Goal: Complete application form

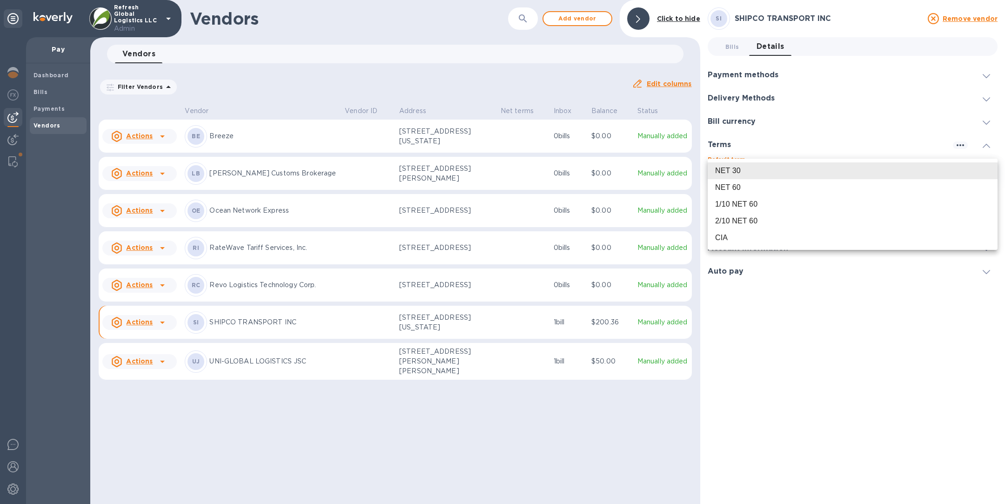
click at [541, 422] on div at bounding box center [502, 252] width 1005 height 504
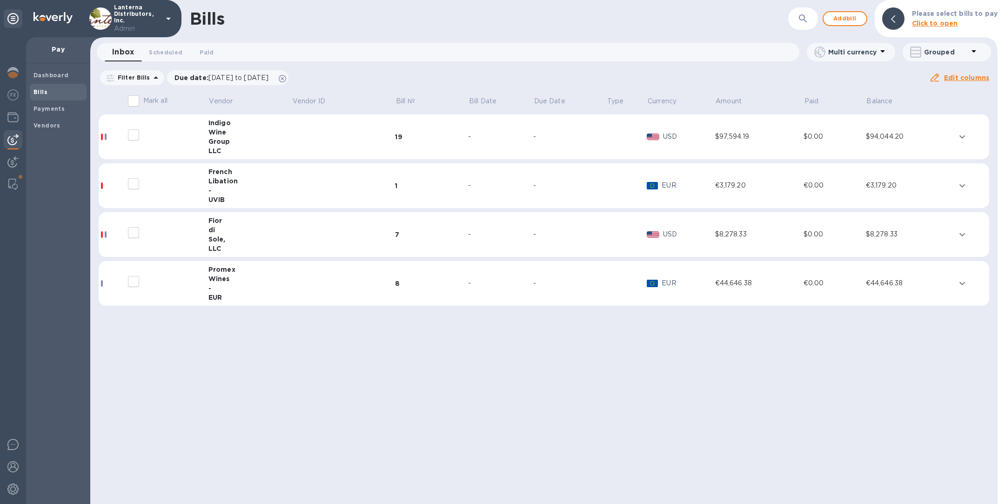
click at [249, 233] on div "di" at bounding box center [249, 229] width 83 height 9
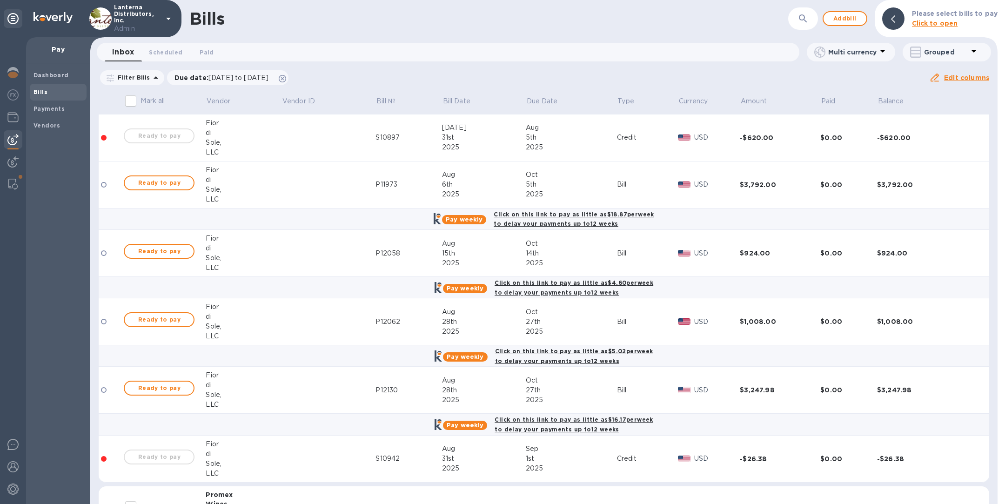
scroll to position [259, 0]
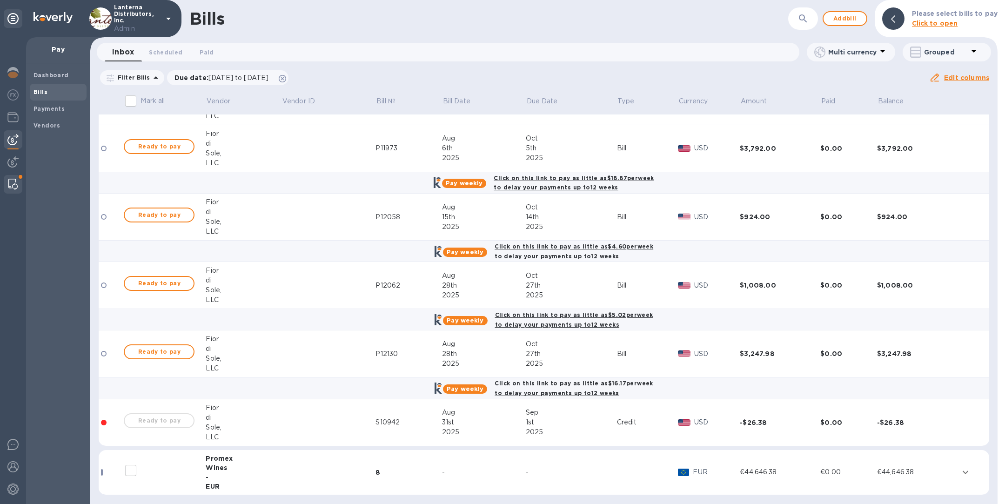
click at [14, 182] on img at bounding box center [12, 184] width 9 height 11
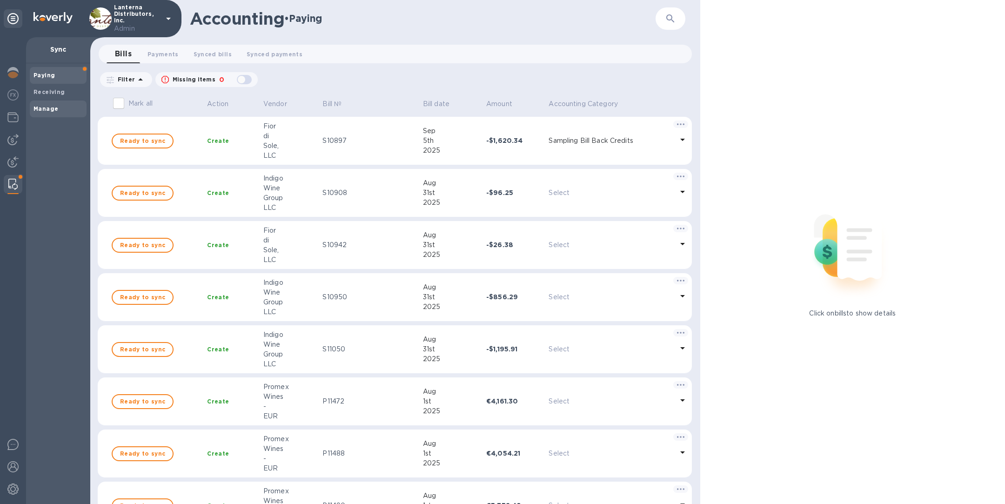
click at [48, 107] on b "Manage" at bounding box center [46, 108] width 25 height 7
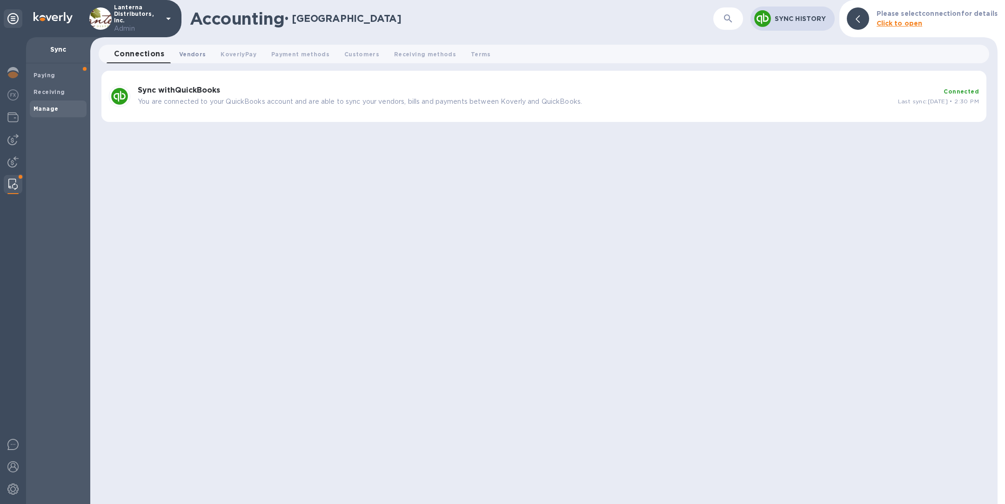
click at [191, 57] on span "Vendors 0" at bounding box center [192, 54] width 27 height 10
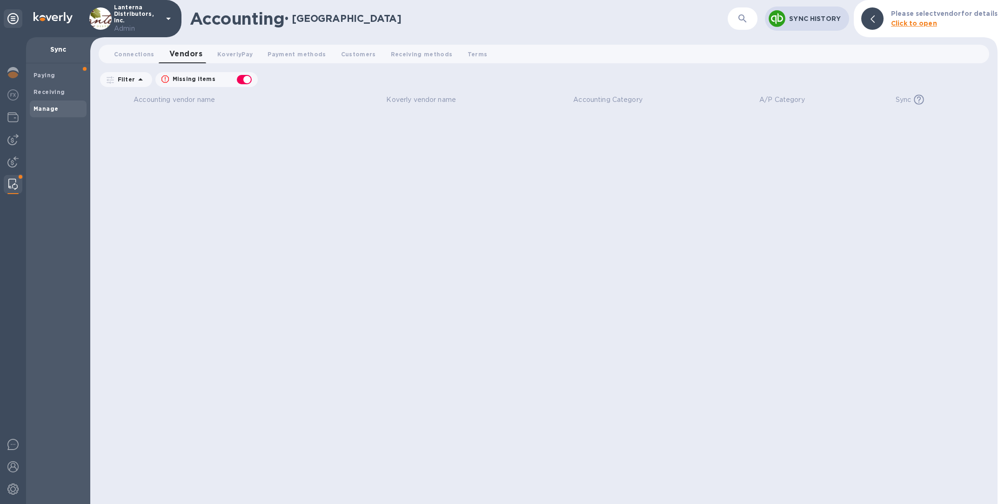
click at [244, 80] on div "button" at bounding box center [244, 79] width 19 height 13
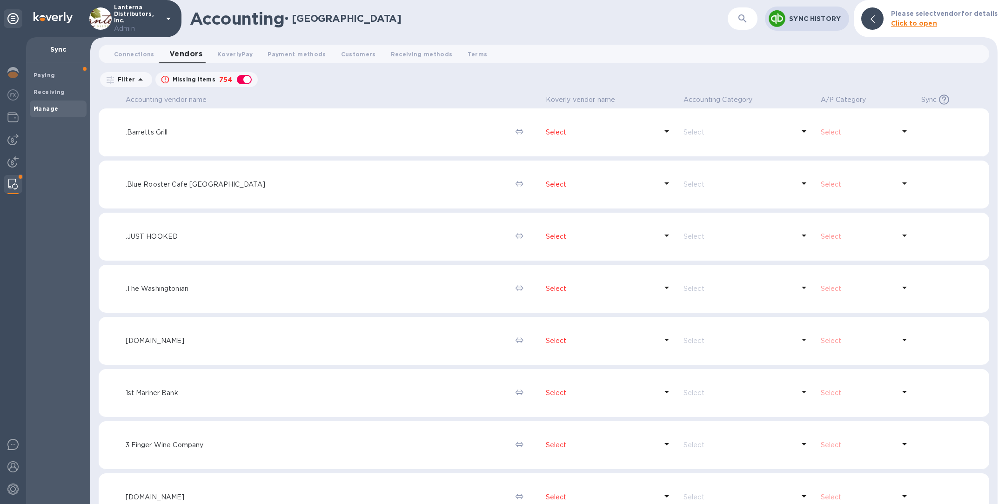
click at [244, 80] on div "button" at bounding box center [244, 79] width 19 height 13
checkbox input "false"
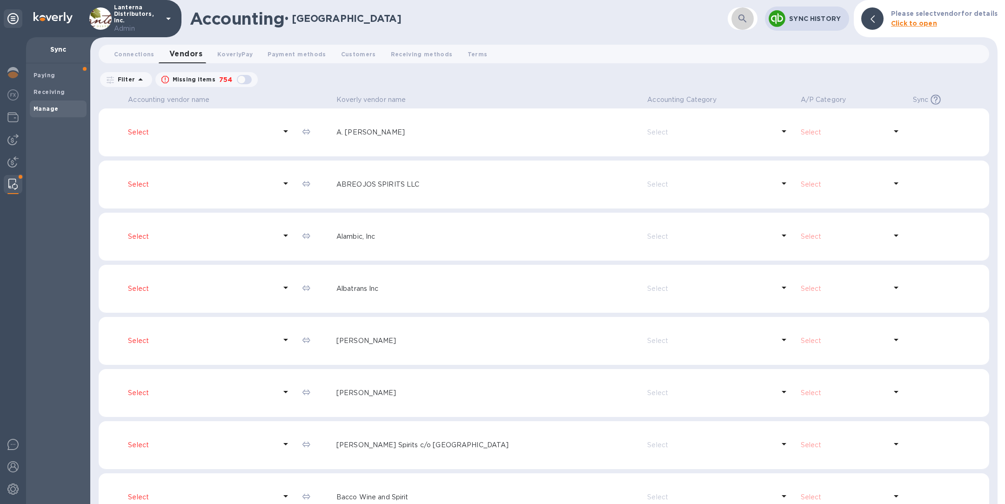
click at [743, 18] on icon "button" at bounding box center [742, 18] width 11 height 11
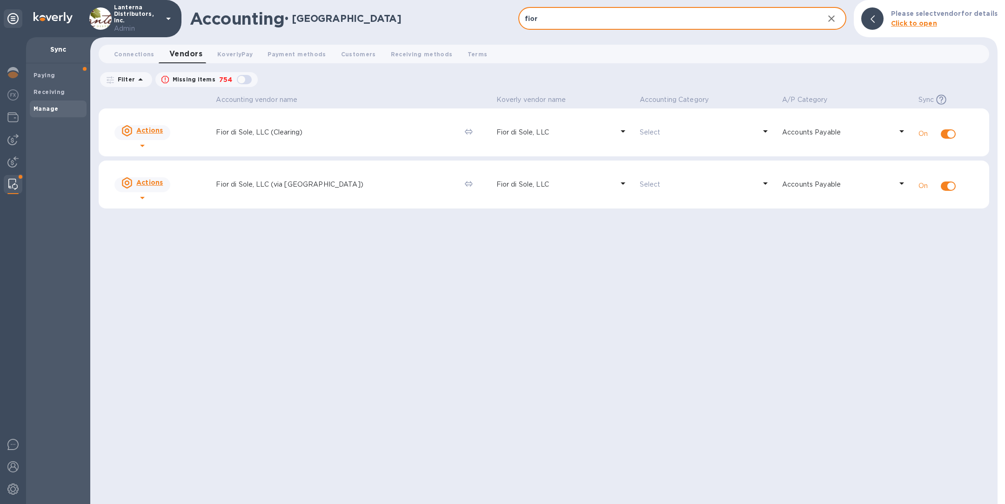
type input "fior"
click at [501, 190] on div "Fior di Sole, LLC" at bounding box center [555, 184] width 121 height 13
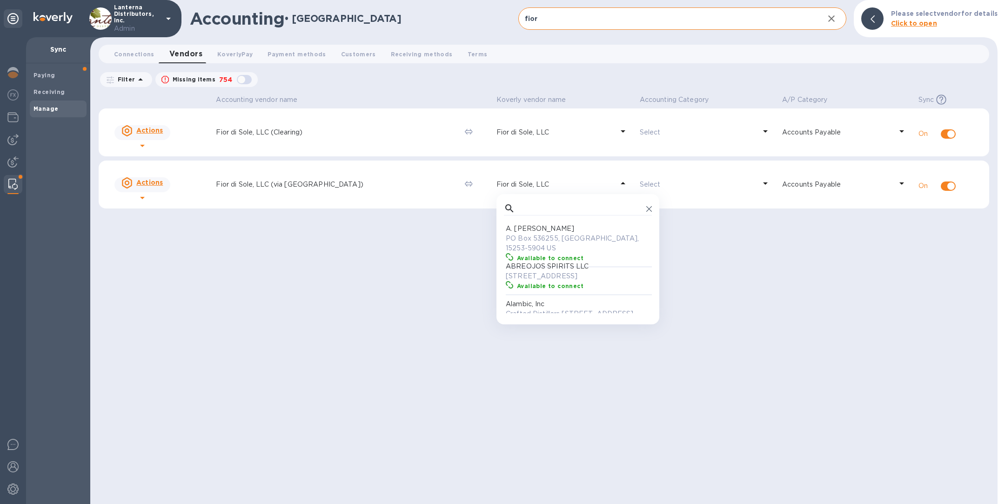
scroll to position [81, 144]
click at [392, 236] on div "Accounting vendor name Koverly vendor name Accounting Category A/P Category Syn…" at bounding box center [544, 298] width 891 height 412
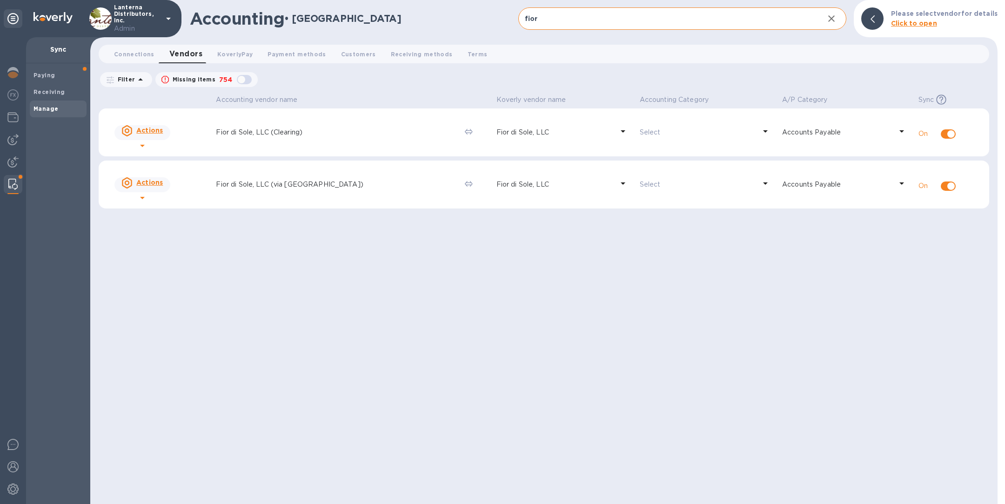
click at [204, 171] on td "Actions" at bounding box center [162, 185] width 102 height 48
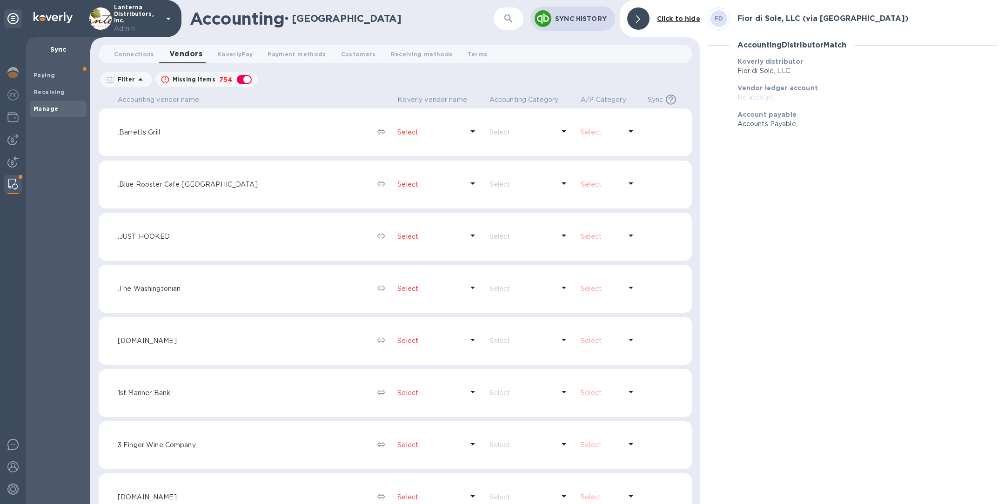
click at [245, 81] on div "button" at bounding box center [244, 79] width 19 height 13
checkbox input "false"
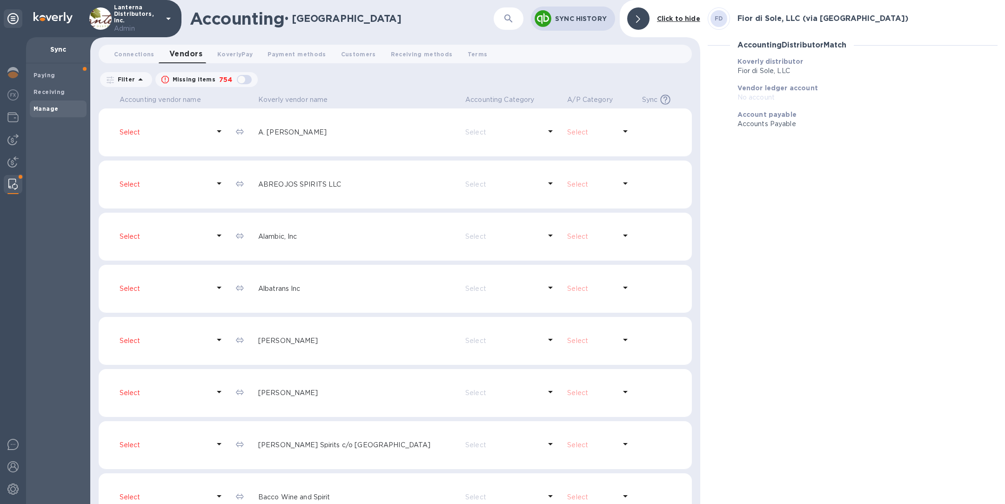
click at [502, 20] on button "button" at bounding box center [508, 18] width 22 height 22
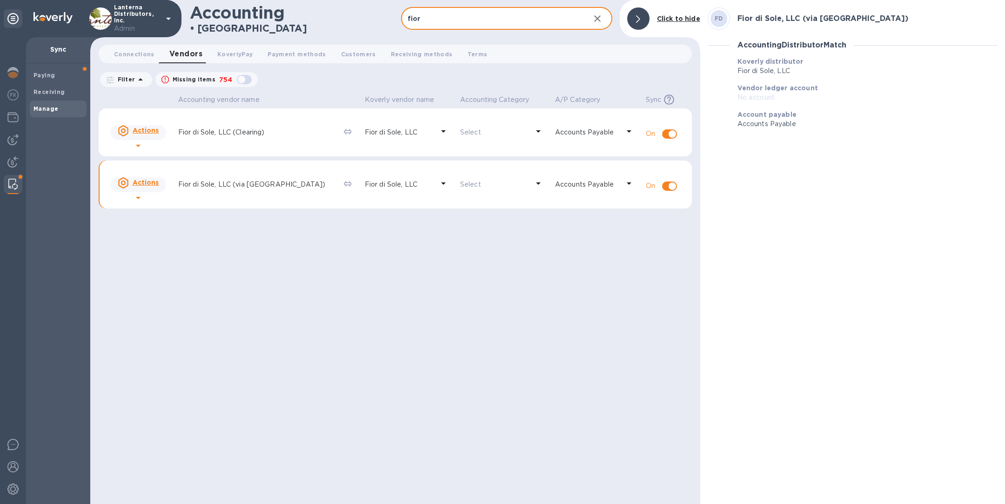
type input "fior"
click at [281, 171] on td "Fior di Sole, LLC (via [GEOGRAPHIC_DATA])" at bounding box center [258, 185] width 166 height 48
click at [290, 140] on td "Fior di Sole, LLC (Clearing)" at bounding box center [258, 132] width 166 height 48
click at [438, 130] on icon at bounding box center [443, 131] width 11 height 11
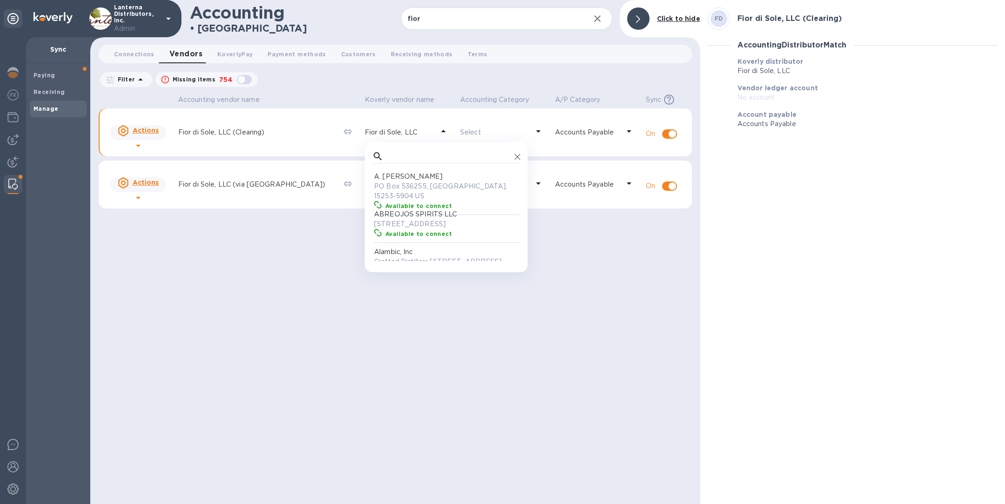
scroll to position [81, 144]
click at [404, 153] on input "text" at bounding box center [449, 156] width 124 height 14
type input "fior"
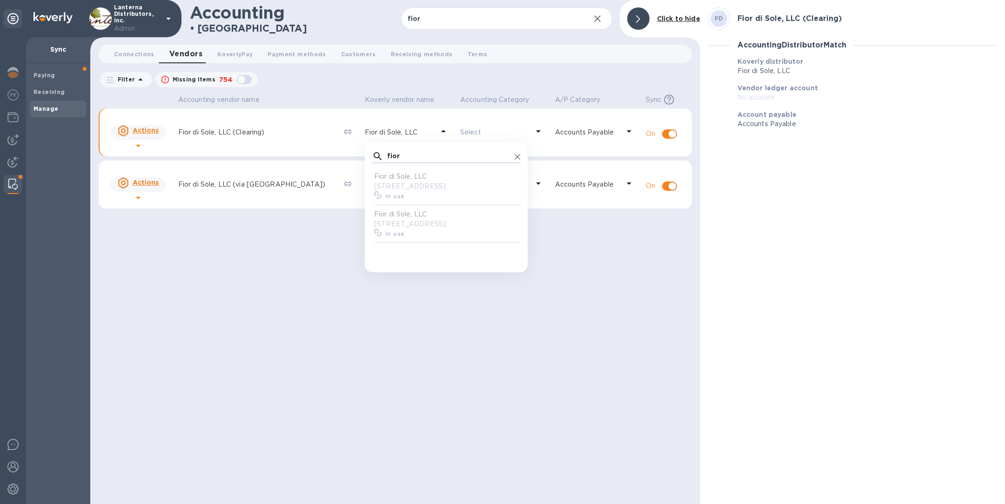
click at [297, 245] on div "Accounting vendor name Koverly vendor name Accounting Category A/P Category Syn…" at bounding box center [395, 298] width 593 height 412
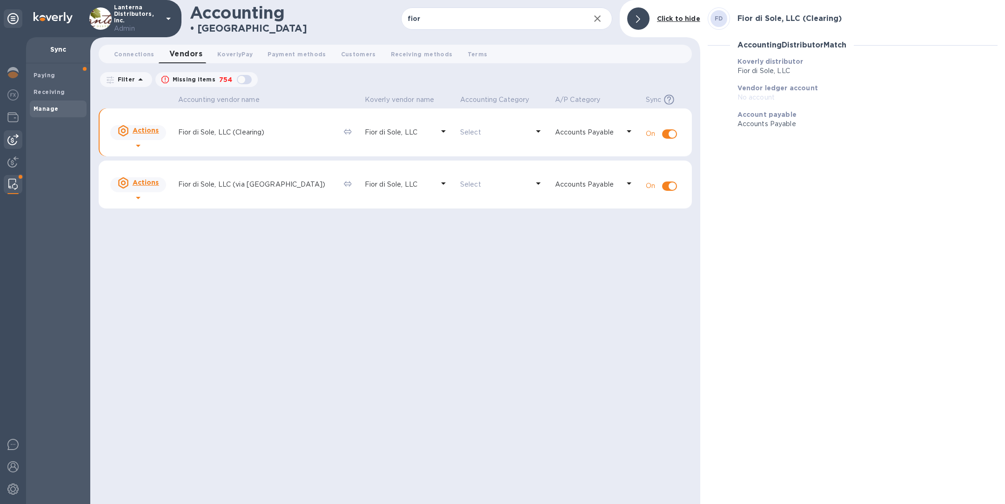
click at [10, 143] on img at bounding box center [12, 139] width 11 height 11
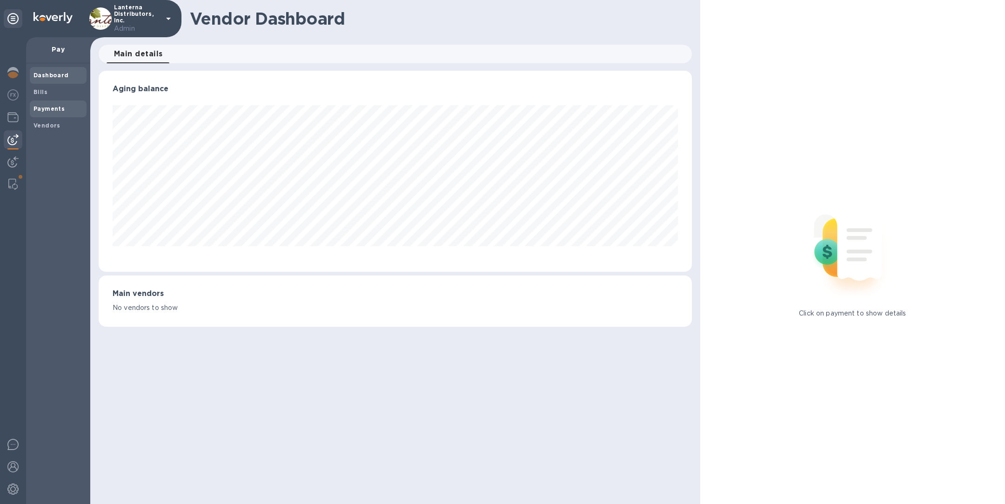
scroll to position [201, 593]
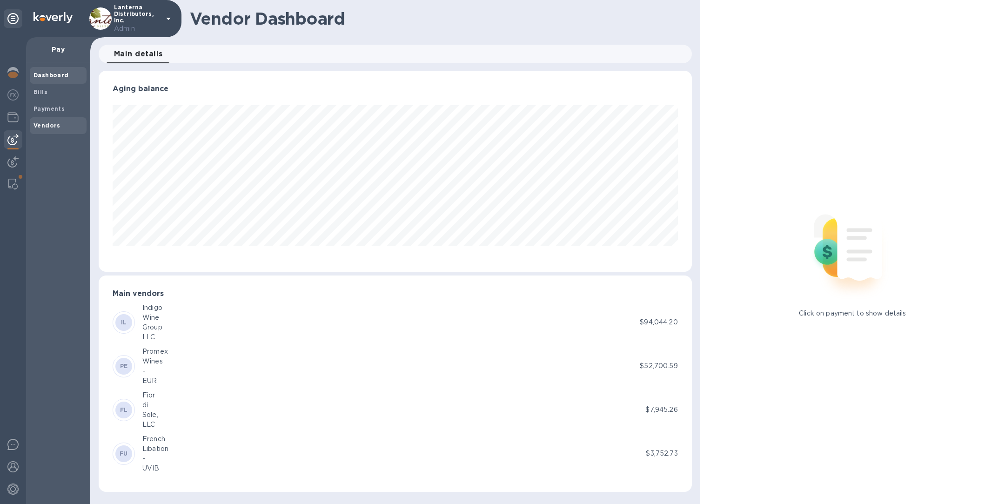
click at [53, 124] on b "Vendors" at bounding box center [47, 125] width 27 height 7
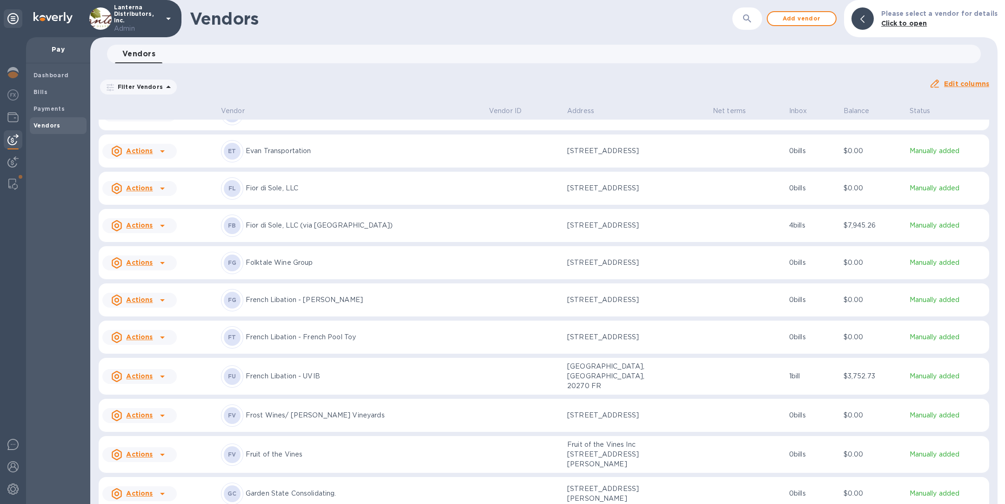
scroll to position [1925, 0]
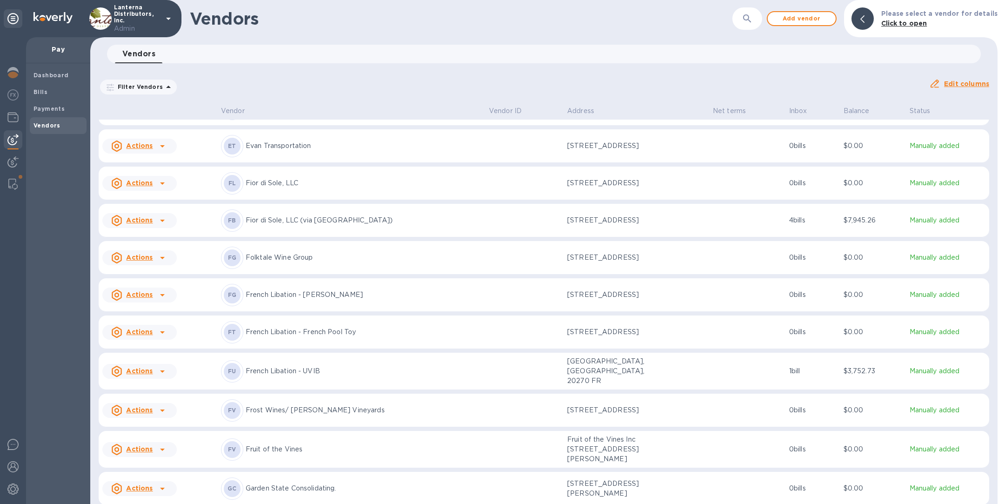
click at [350, 223] on p "Fior di Sole, LLC (via JL Beverage)" at bounding box center [364, 220] width 236 height 10
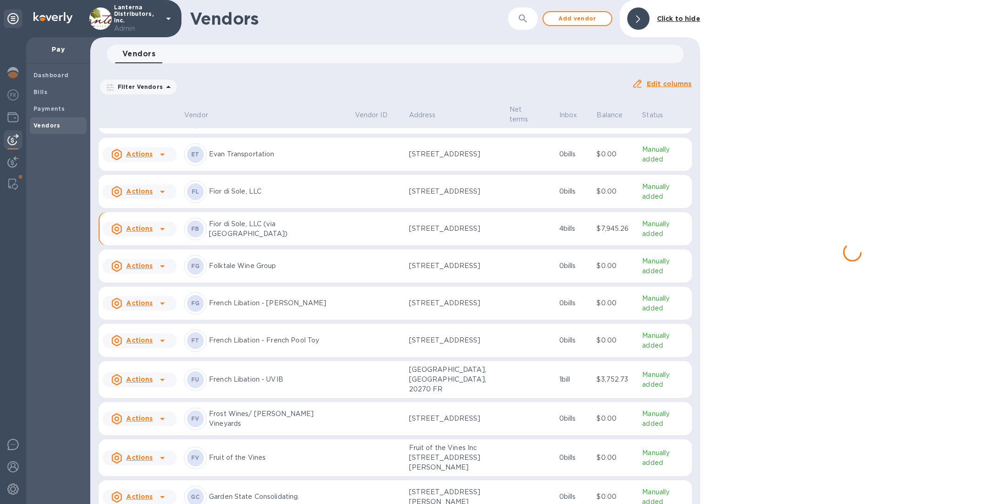
scroll to position [1933, 0]
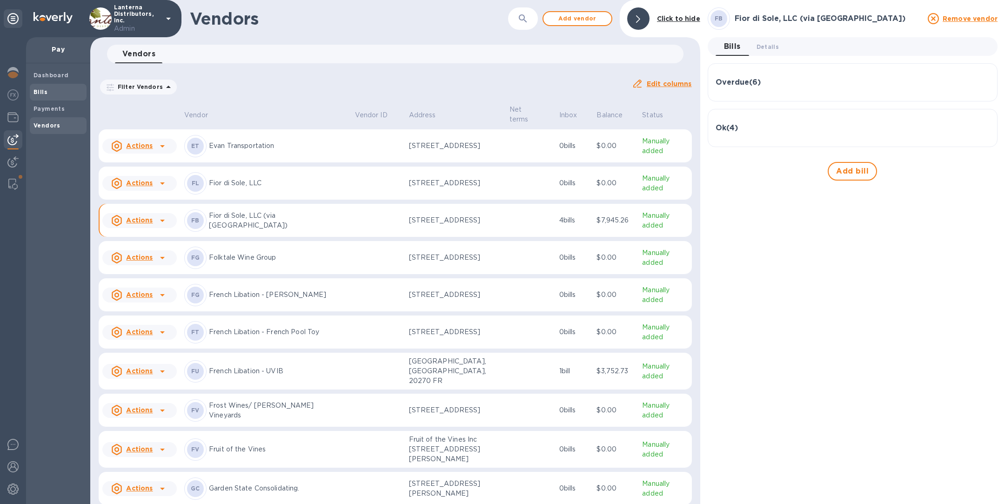
click at [42, 93] on b "Bills" at bounding box center [41, 91] width 14 height 7
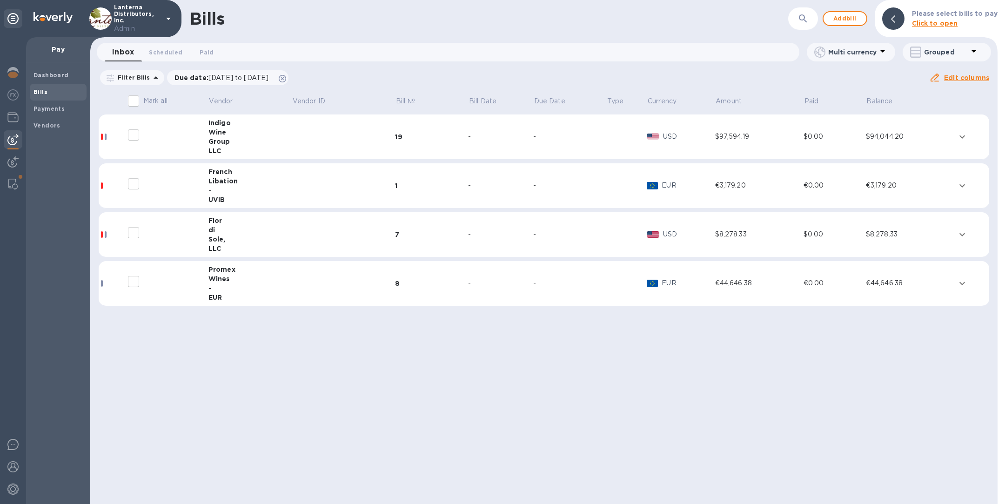
click at [246, 242] on div "Sole," at bounding box center [249, 239] width 83 height 9
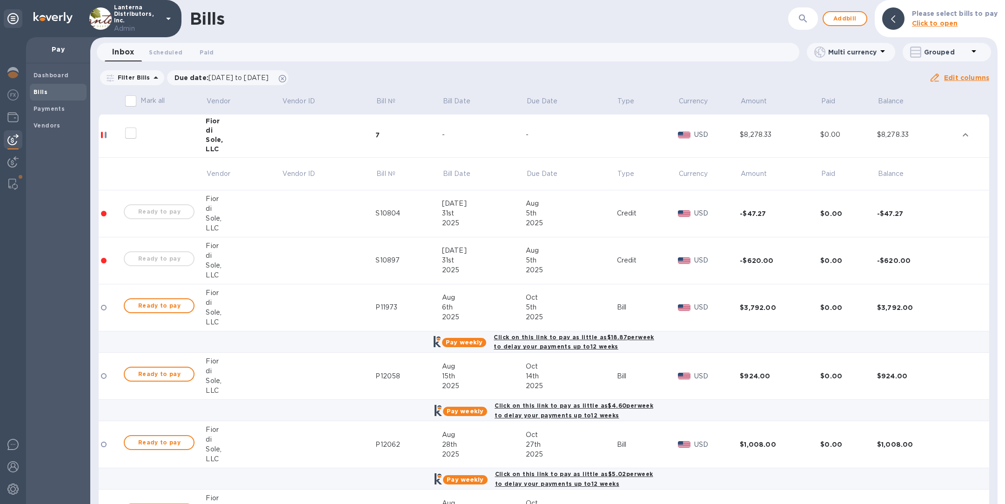
scroll to position [101, 0]
click at [49, 127] on b "Vendors" at bounding box center [47, 125] width 27 height 7
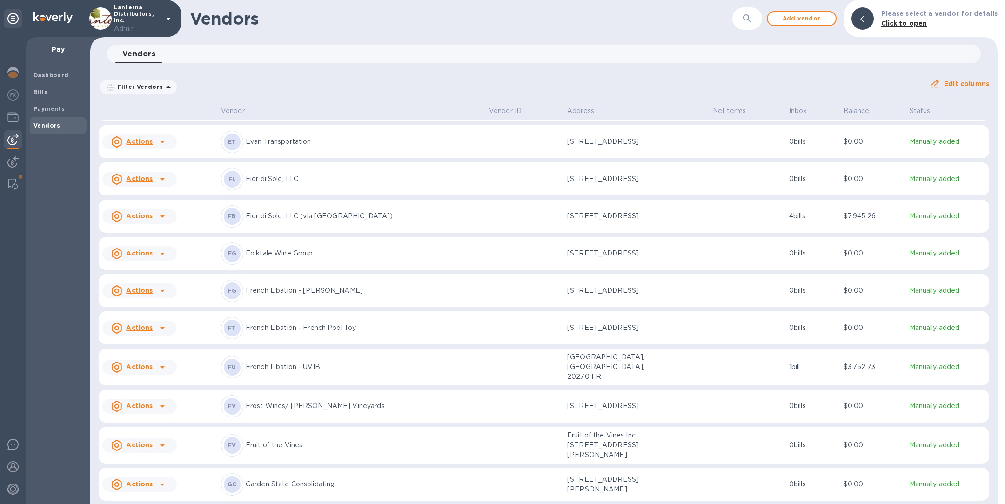
scroll to position [1930, 0]
click at [352, 214] on p "Fior di Sole, LLC (via [GEOGRAPHIC_DATA])" at bounding box center [364, 215] width 236 height 10
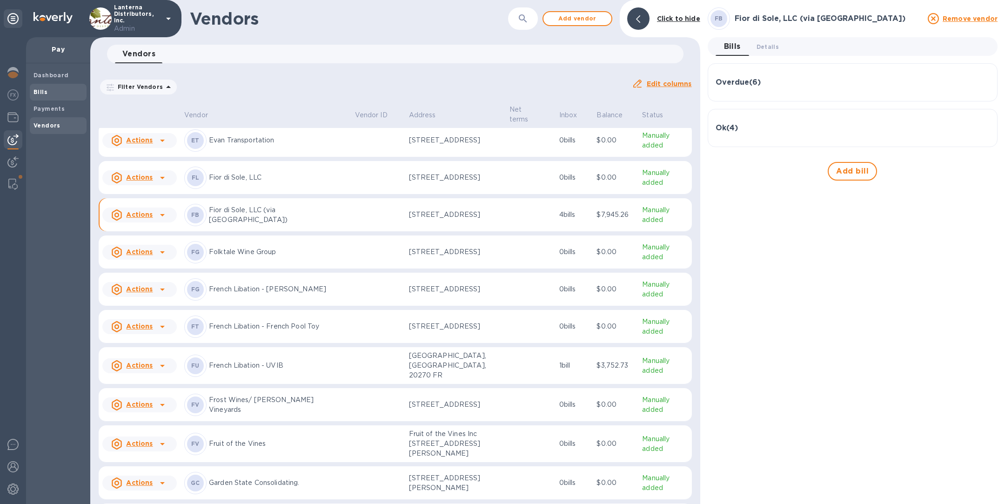
click at [47, 90] on span "Bills" at bounding box center [58, 91] width 49 height 9
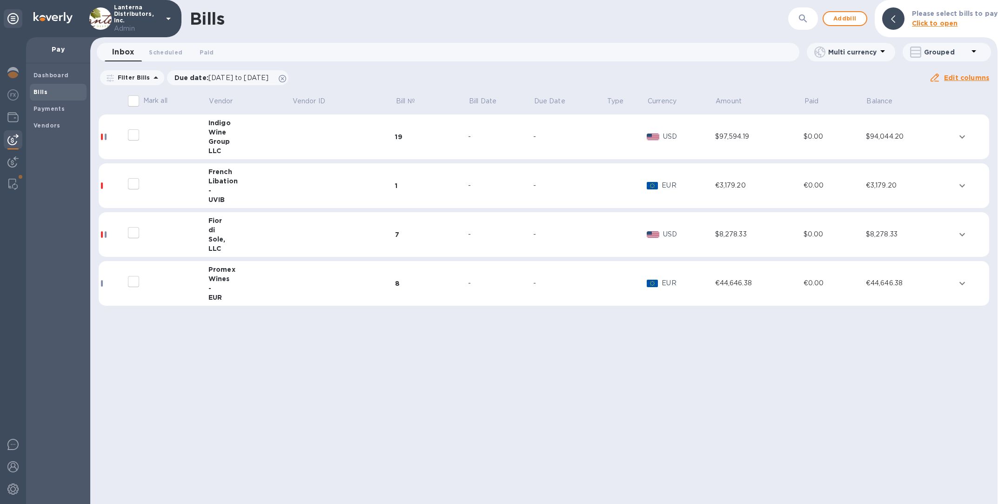
click at [286, 235] on div "Sole," at bounding box center [249, 239] width 83 height 9
click at [270, 229] on div "di" at bounding box center [249, 229] width 83 height 9
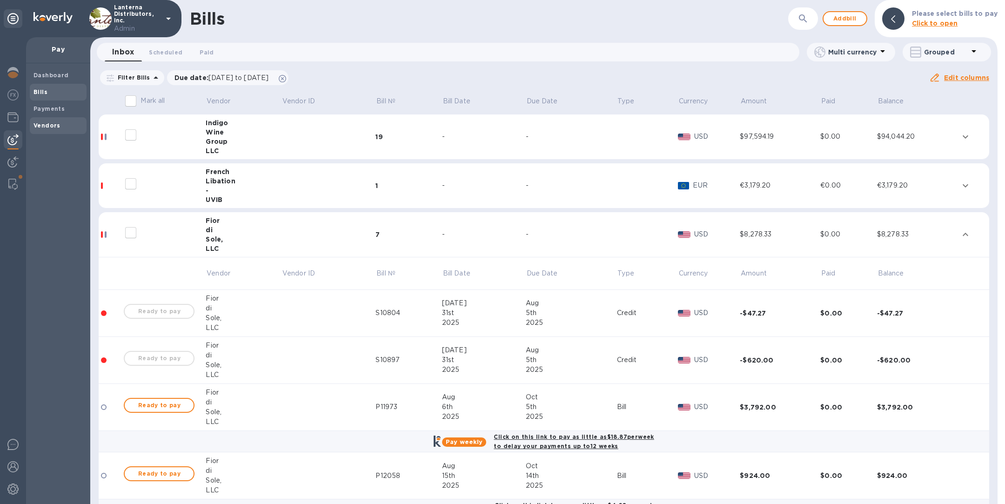
click at [45, 125] on b "Vendors" at bounding box center [47, 125] width 27 height 7
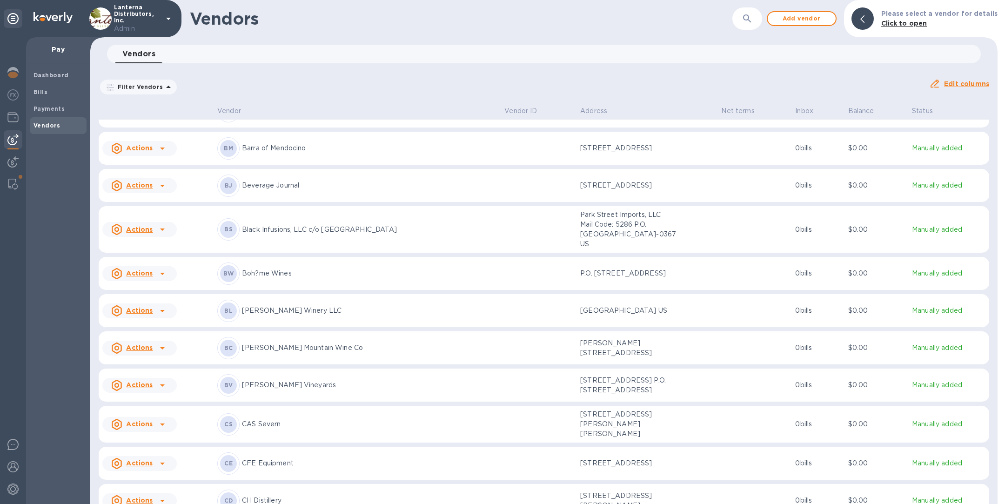
scroll to position [292, 0]
click at [753, 17] on icon "button" at bounding box center [747, 18] width 11 height 11
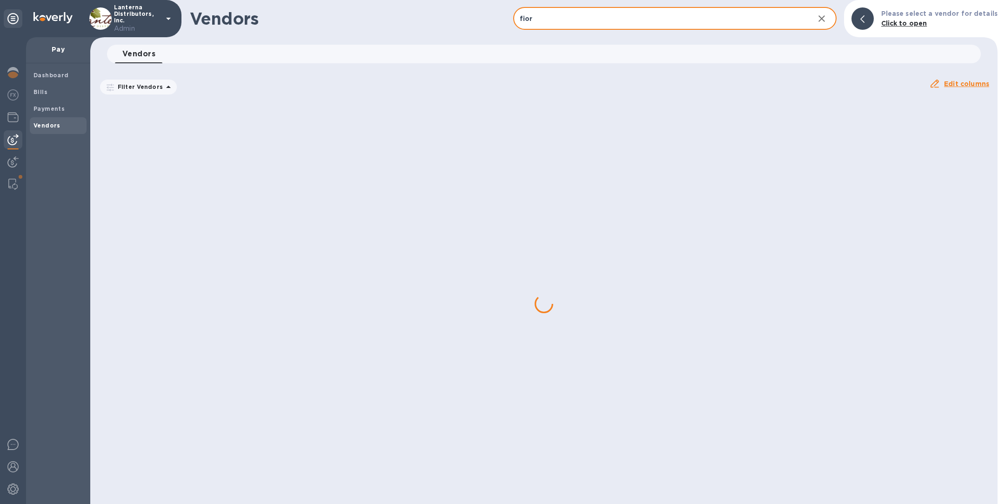
type input "fior di sol"
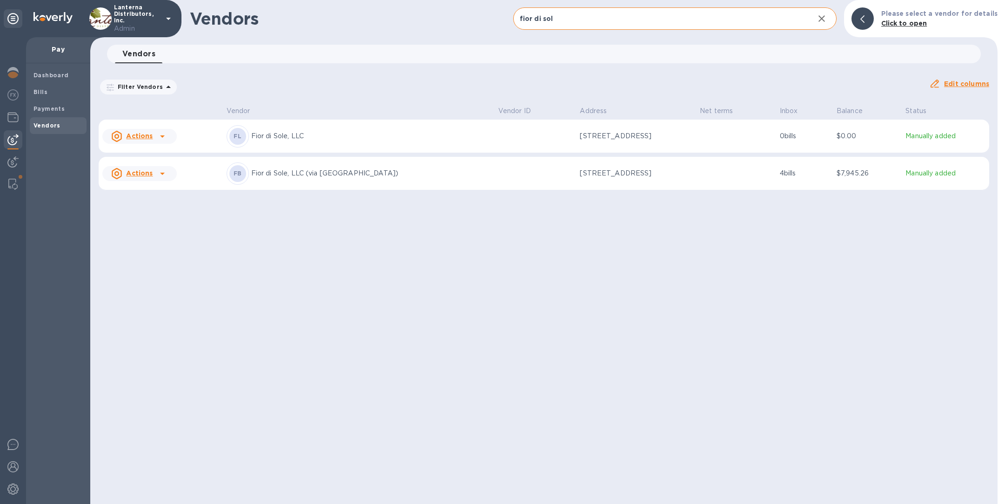
click at [335, 169] on p "Fior di Sole, LLC (via [GEOGRAPHIC_DATA])" at bounding box center [371, 173] width 240 height 10
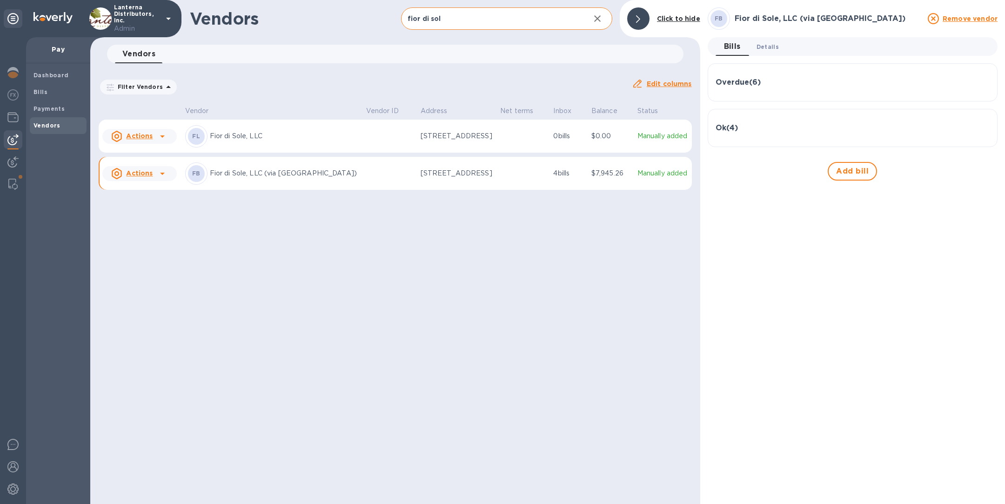
click at [774, 49] on span "Details 0" at bounding box center [768, 47] width 22 height 10
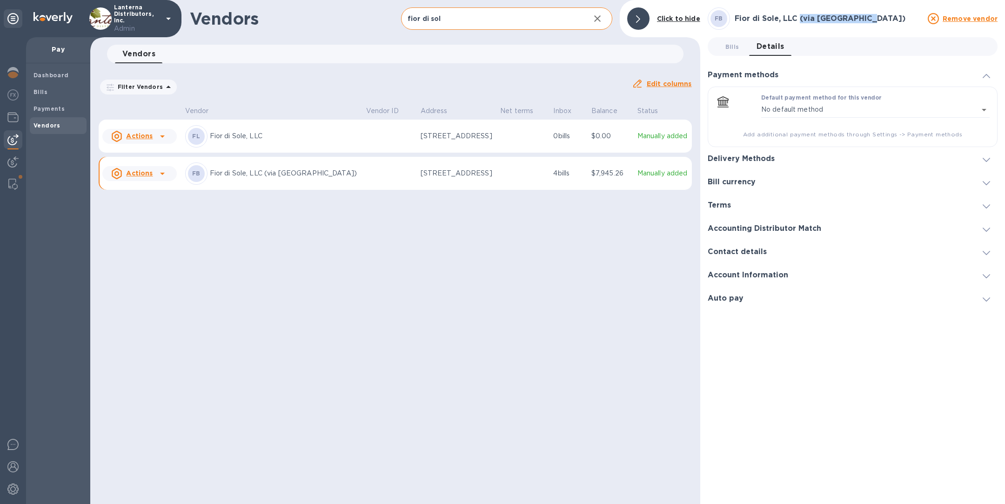
drag, startPoint x: 872, startPoint y: 19, endPoint x: 803, endPoint y: 16, distance: 68.5
click at [800, 16] on h3 "Fior di Sole, LLC (via [GEOGRAPHIC_DATA])" at bounding box center [829, 18] width 188 height 9
copy h3 "via JL Beverage)"
click at [746, 252] on h3 "Contact details" at bounding box center [737, 252] width 59 height 9
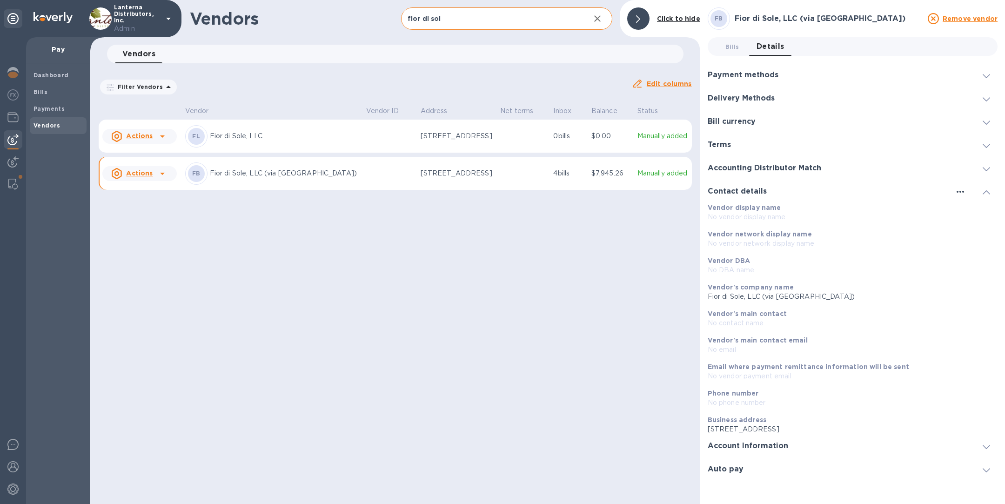
click at [959, 189] on icon "button" at bounding box center [960, 191] width 11 height 11
click at [973, 213] on p "Edit" at bounding box center [971, 210] width 14 height 9
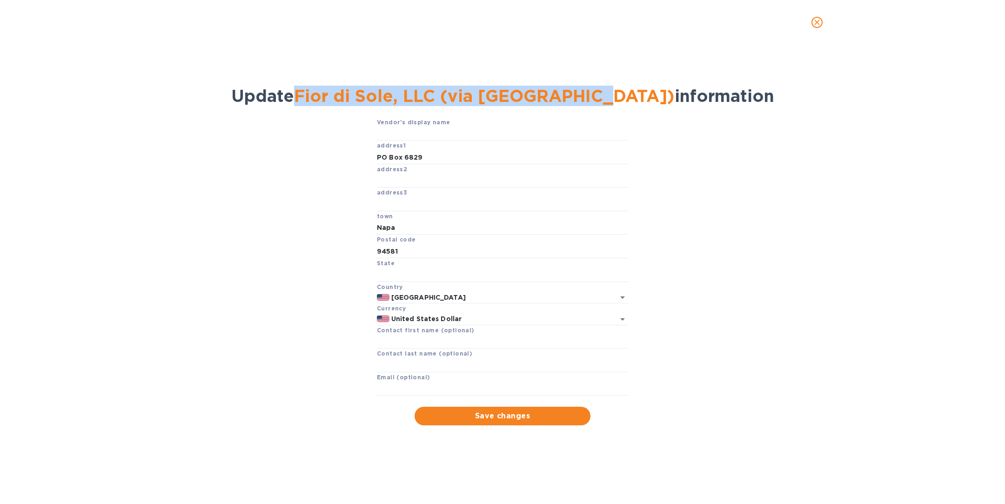
drag, startPoint x: 338, startPoint y: 97, endPoint x: 632, endPoint y: 101, distance: 293.7
click at [632, 101] on span "Update Fior di Sole, LLC (via JL Beverage) information" at bounding box center [502, 96] width 543 height 20
copy span "Fior di Sole, LLC (via JL Beverage)"
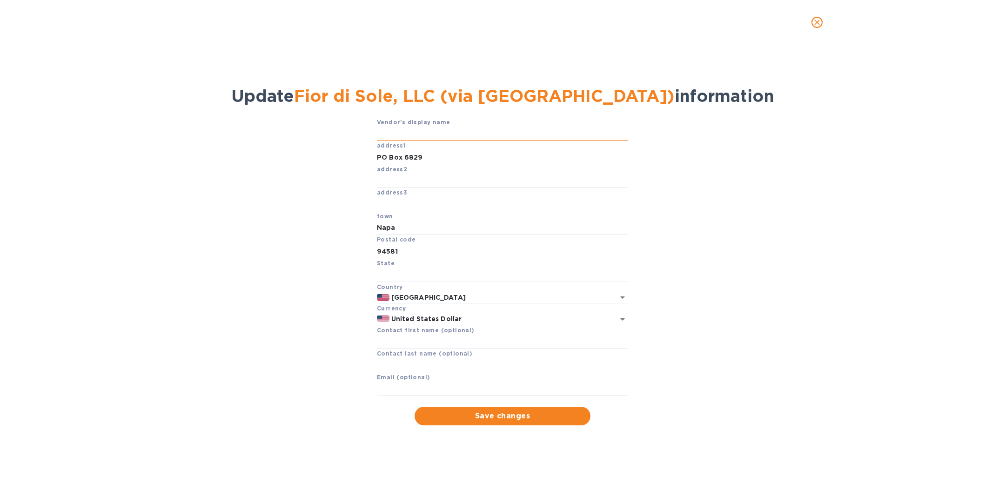
click at [472, 134] on input "text" at bounding box center [502, 134] width 251 height 14
paste input "Fior di Sole, LLC (via [GEOGRAPHIC_DATA])"
type input "Fior di Sole, LLC (via [GEOGRAPHIC_DATA])"
click at [520, 425] on button "Save changes" at bounding box center [503, 416] width 176 height 19
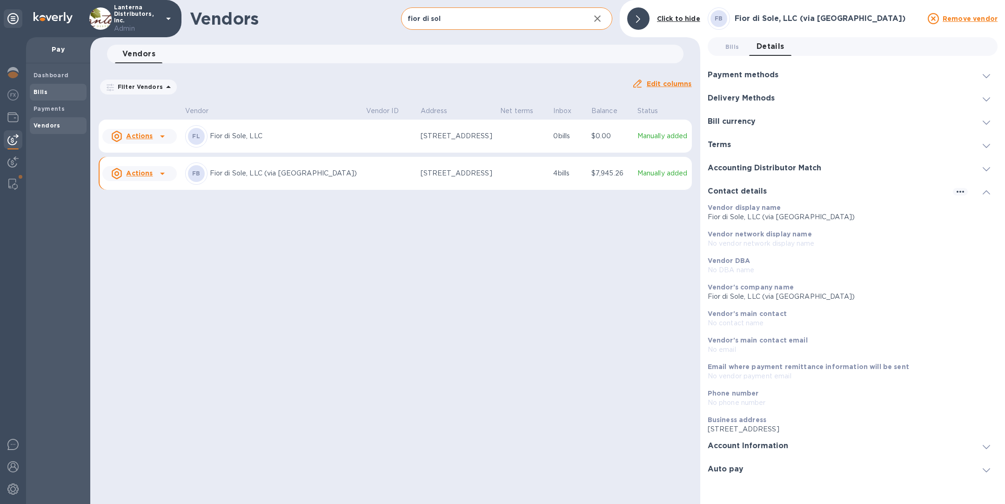
click at [53, 93] on span "Bills" at bounding box center [58, 91] width 49 height 9
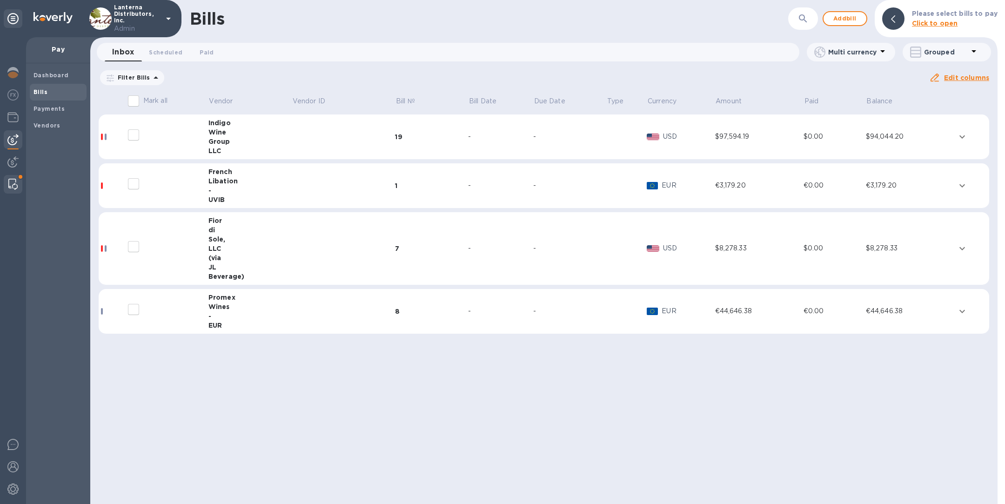
click at [14, 182] on img at bounding box center [12, 184] width 9 height 11
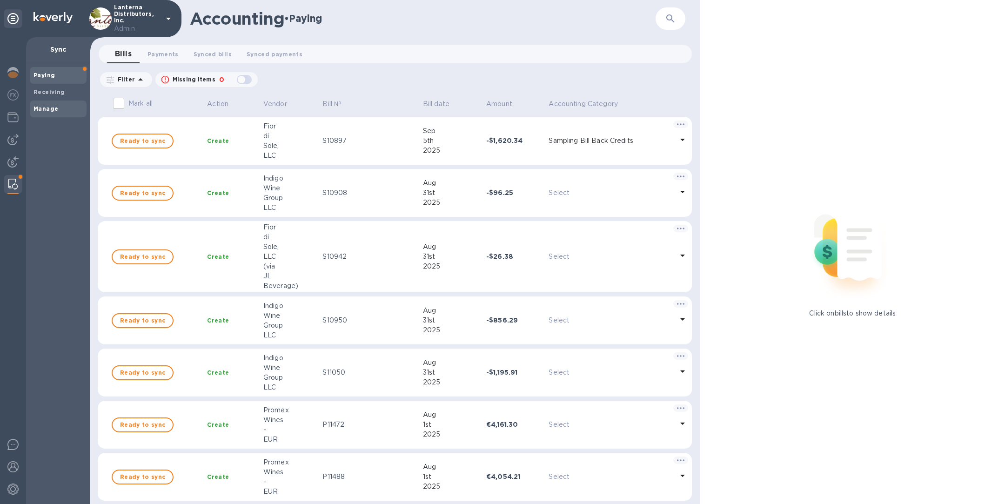
click at [59, 102] on div "Manage" at bounding box center [58, 109] width 57 height 17
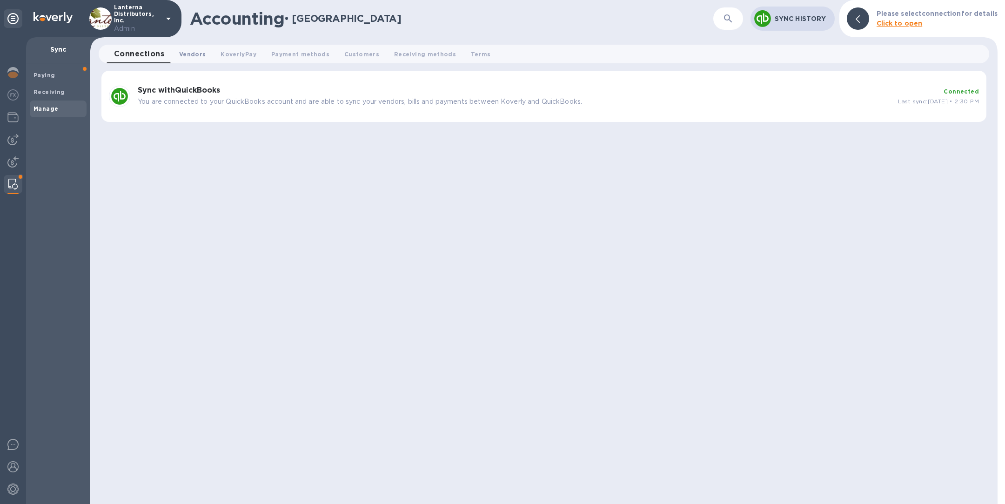
click at [182, 50] on span "Vendors 0" at bounding box center [192, 54] width 27 height 10
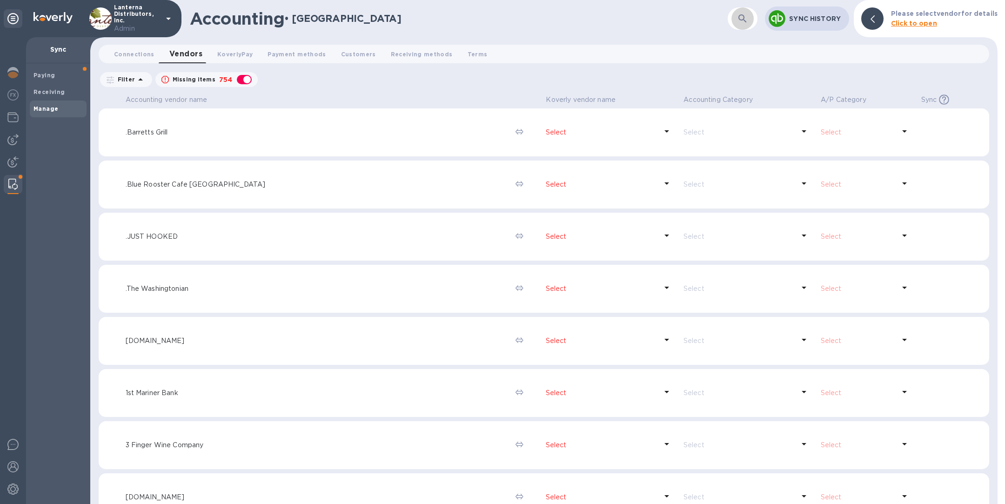
click at [741, 14] on icon "button" at bounding box center [742, 18] width 11 height 11
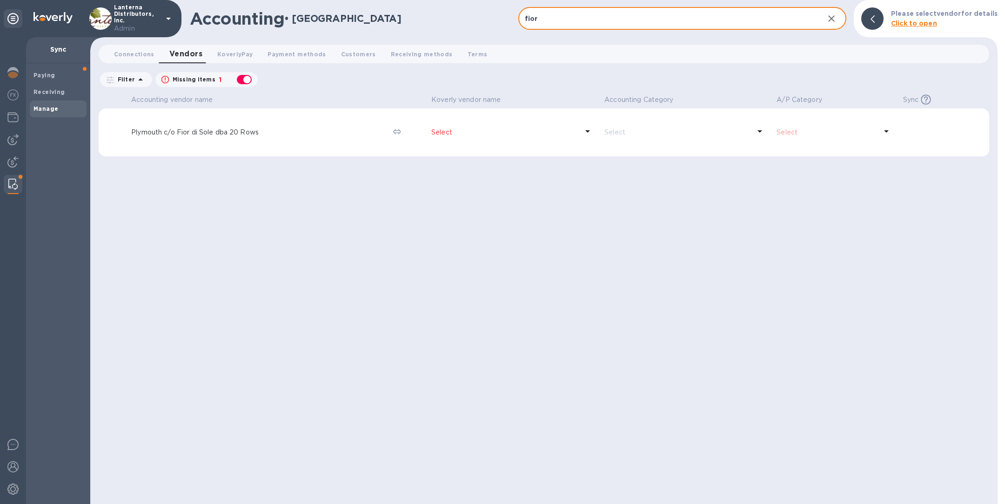
type input "fior"
click at [246, 80] on div "button" at bounding box center [244, 79] width 19 height 13
checkbox input "false"
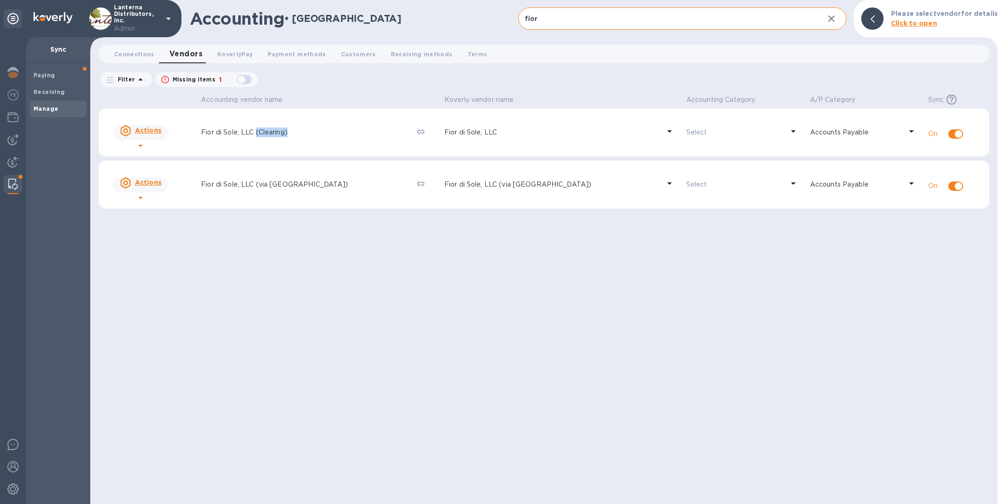
copy p "(Clearing)"
drag, startPoint x: 269, startPoint y: 134, endPoint x: 308, endPoint y: 133, distance: 39.1
click at [308, 133] on p "Fior di Sole, LLC (Clearing)" at bounding box center [305, 133] width 208 height 10
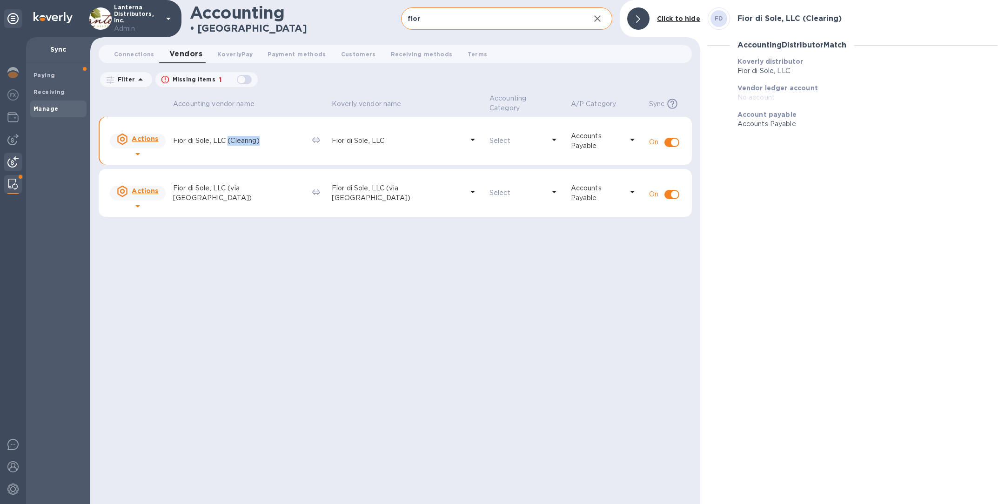
click at [12, 160] on img at bounding box center [12, 161] width 11 height 11
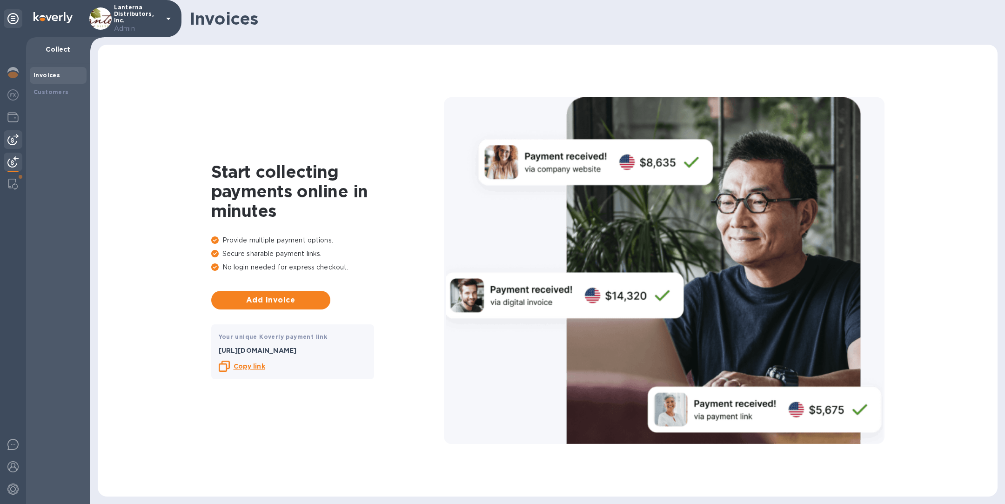
click at [17, 136] on img at bounding box center [12, 139] width 11 height 11
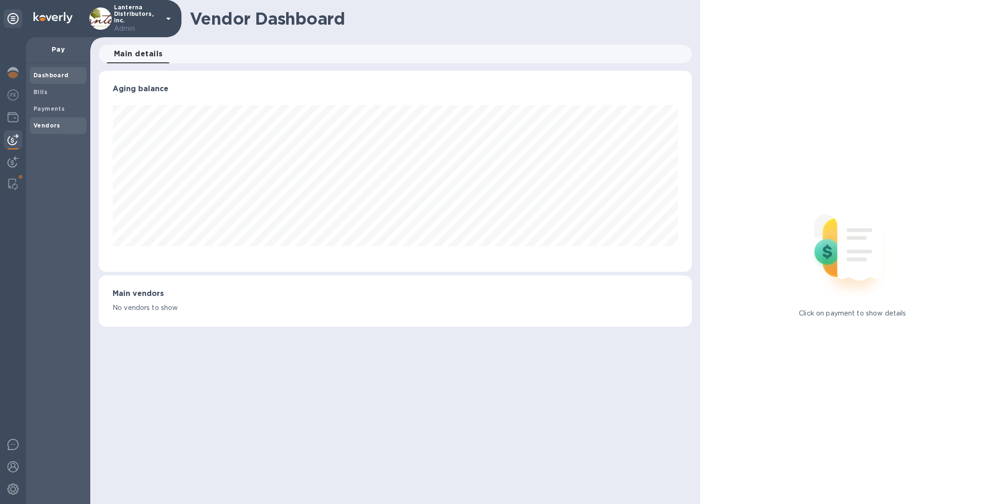
click at [57, 125] on b "Vendors" at bounding box center [47, 125] width 27 height 7
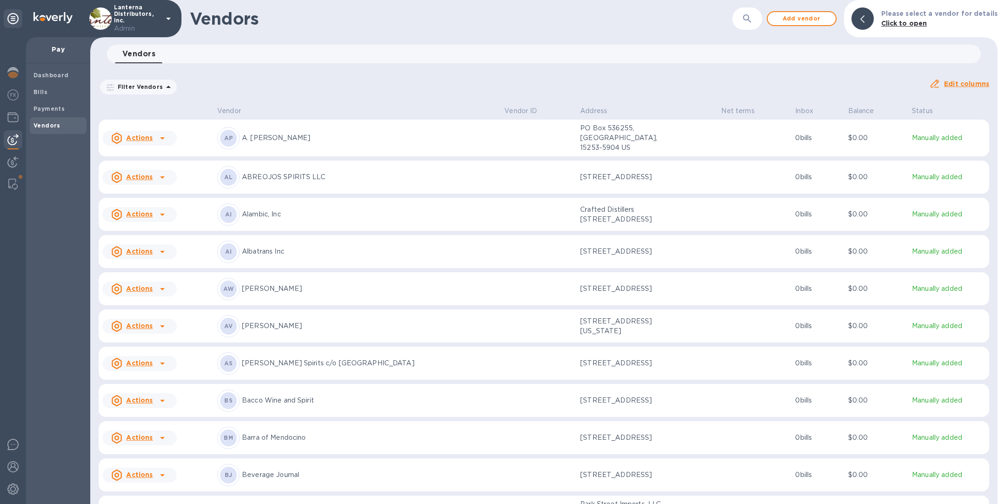
click at [750, 27] on button "button" at bounding box center [747, 18] width 22 height 22
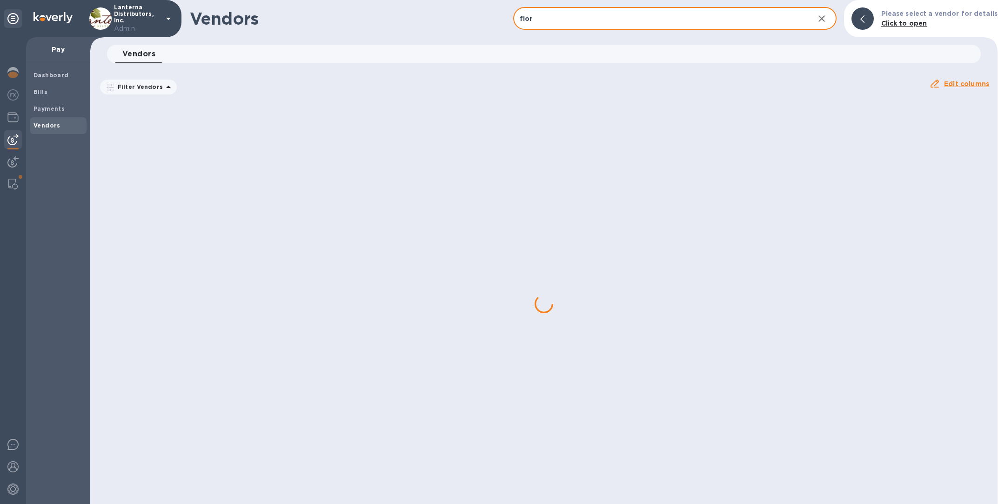
type input "fior di sol"
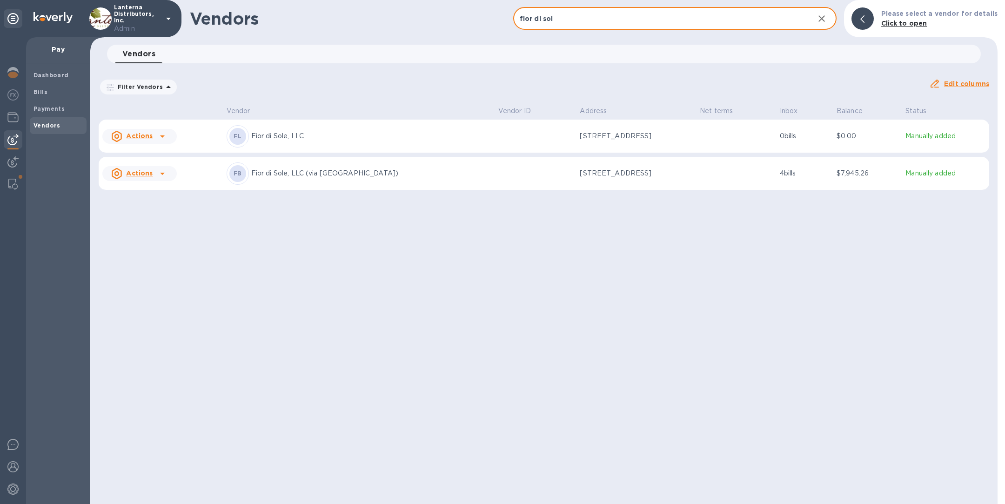
click at [392, 144] on div "FL Fior di Sole, LLC" at bounding box center [359, 136] width 264 height 22
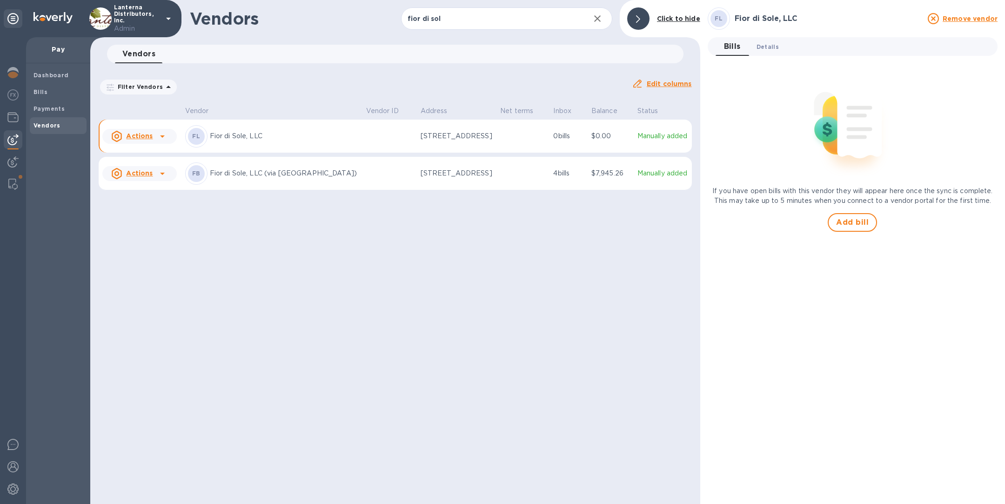
click at [770, 43] on span "Details 0" at bounding box center [768, 47] width 22 height 10
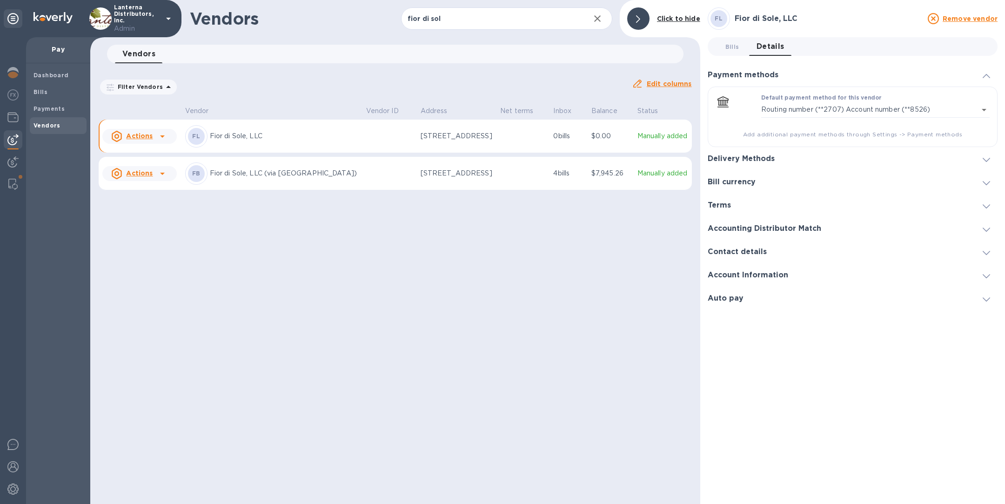
click at [764, 273] on h3 "Account Information" at bounding box center [748, 275] width 81 height 9
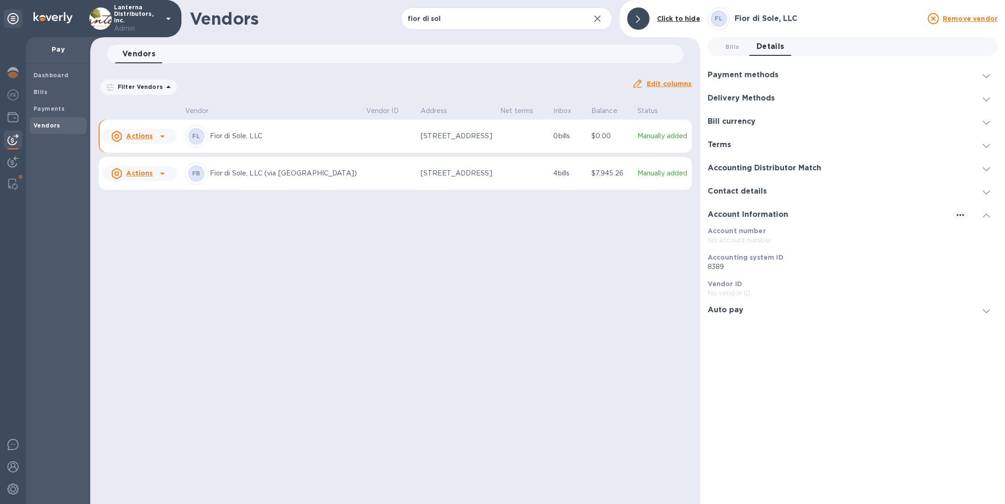
click at [754, 188] on h3 "Contact details" at bounding box center [737, 191] width 59 height 9
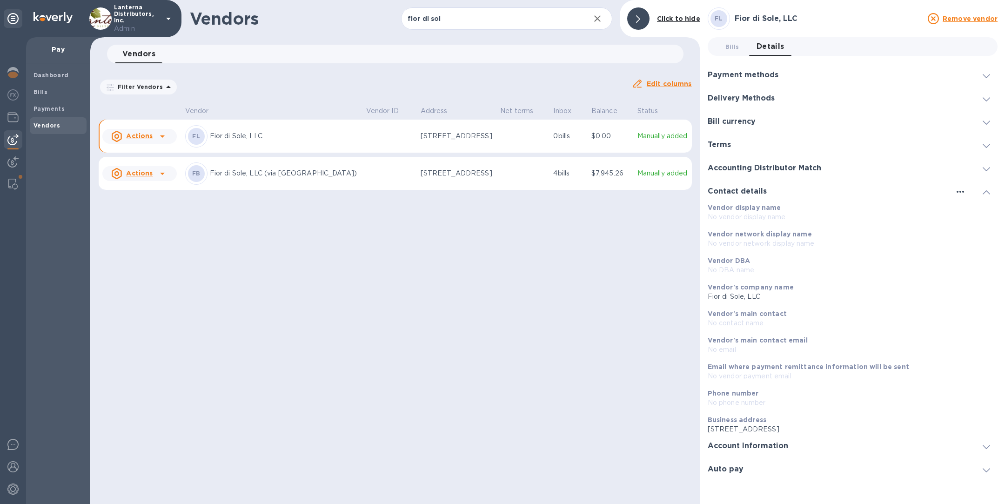
click at [961, 192] on icon "button" at bounding box center [960, 191] width 11 height 11
click at [970, 213] on p "Edit" at bounding box center [971, 210] width 14 height 9
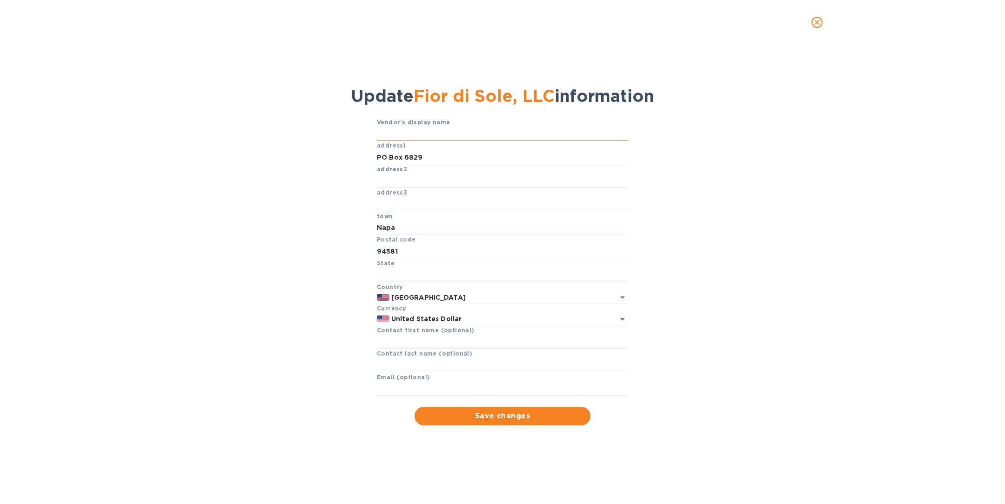
click at [450, 131] on input "text" at bounding box center [502, 134] width 251 height 14
paste input "(Clearing)"
drag, startPoint x: 414, startPoint y: 97, endPoint x: 551, endPoint y: 91, distance: 137.0
click at [551, 91] on span "Fior di Sole, LLC" at bounding box center [484, 96] width 141 height 20
copy span "Fior di Sole, LLC"
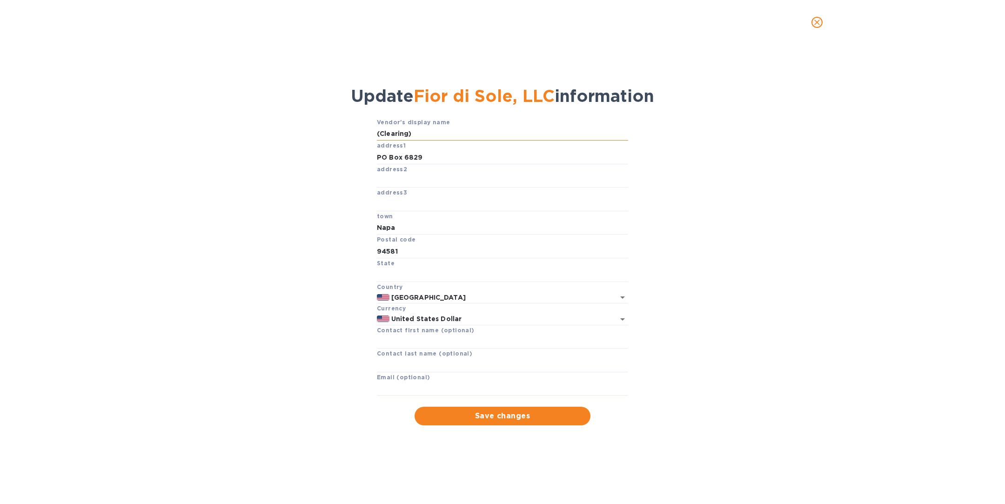
click at [378, 133] on input "(Clearing)" at bounding box center [502, 134] width 251 height 14
paste input "Fior di Sole, LLC"
type input "Fior di Sole, LLC (Clearing)"
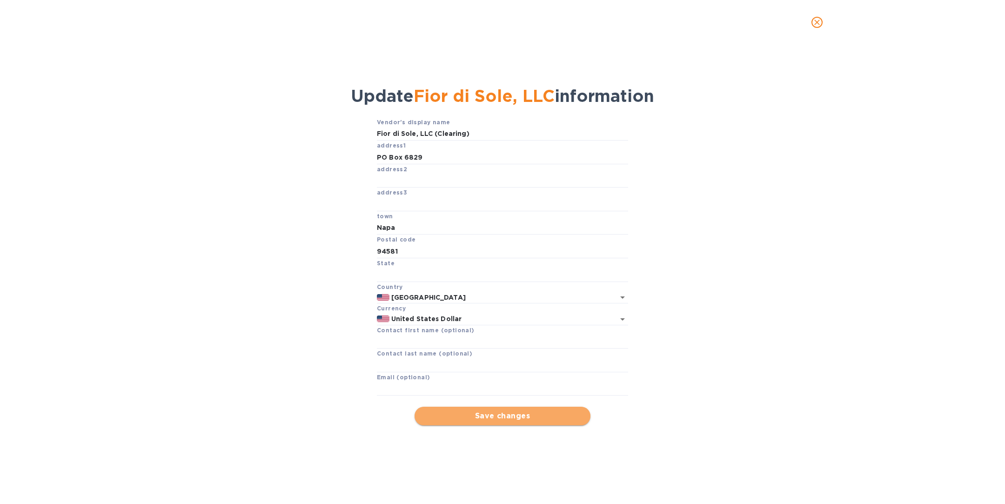
click at [498, 422] on span "Save changes" at bounding box center [502, 415] width 161 height 11
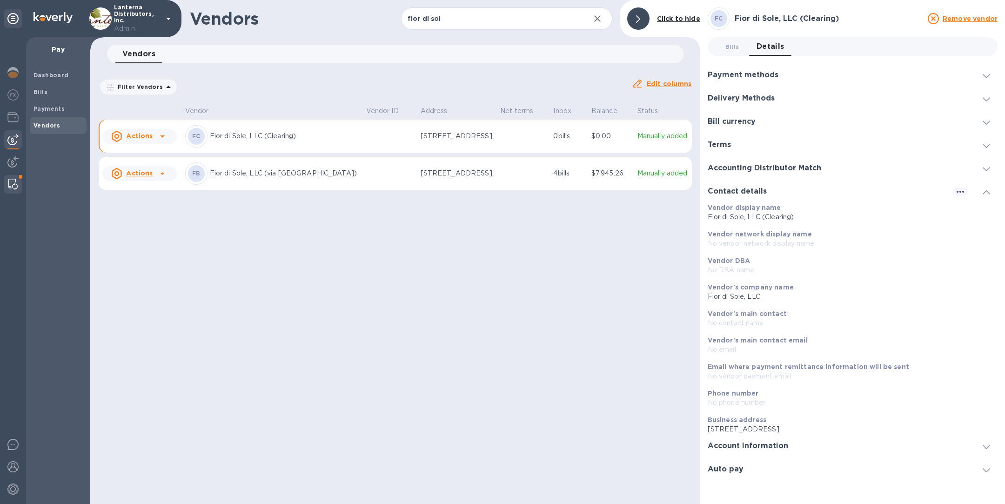
click at [13, 182] on img at bounding box center [12, 184] width 9 height 11
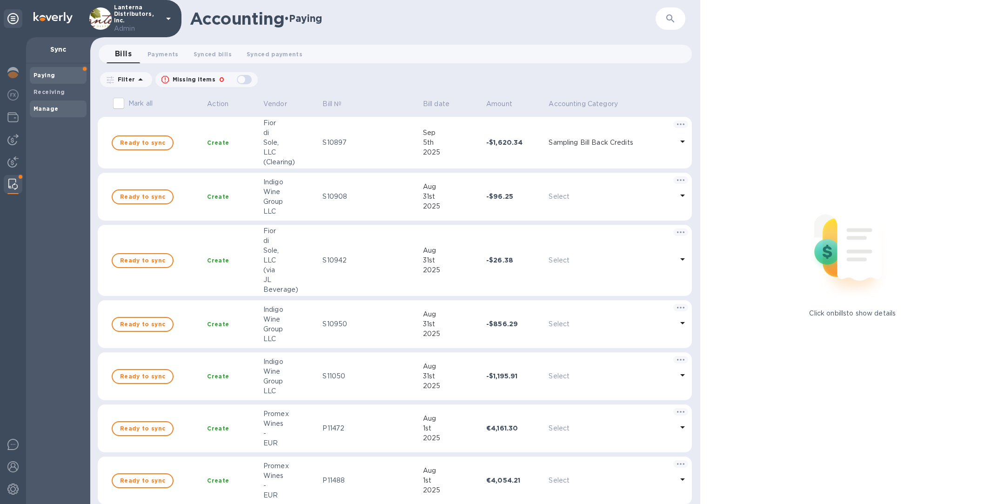
click at [55, 112] on b "Manage" at bounding box center [46, 108] width 25 height 7
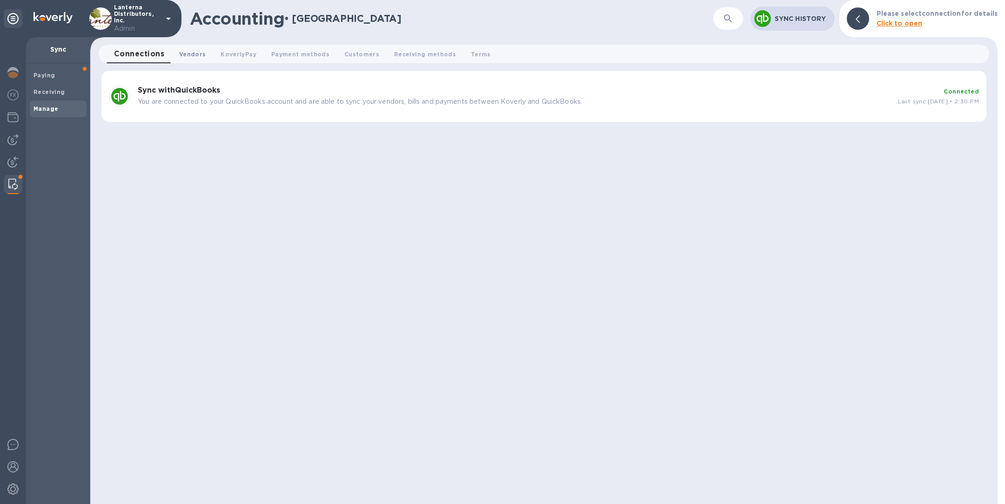
click at [190, 54] on span "Vendors 0" at bounding box center [192, 54] width 27 height 10
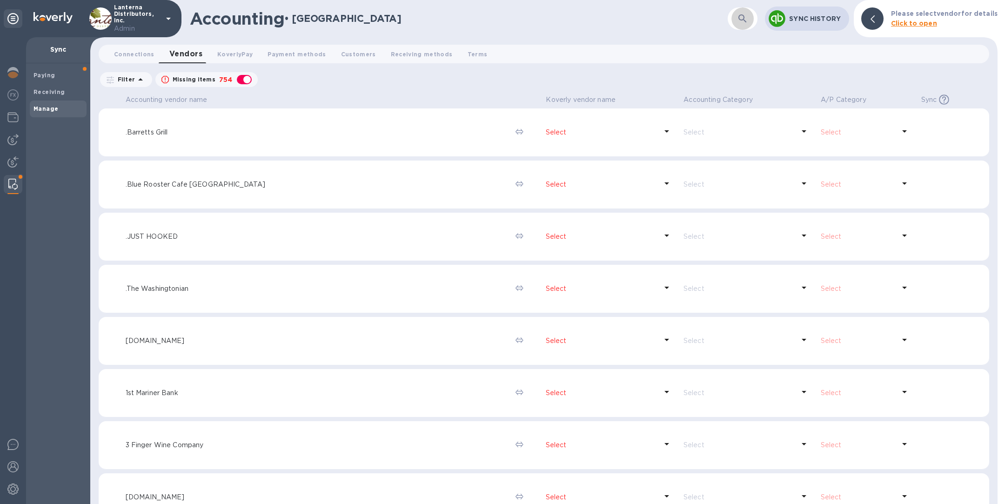
click at [746, 18] on icon "button" at bounding box center [742, 18] width 11 height 11
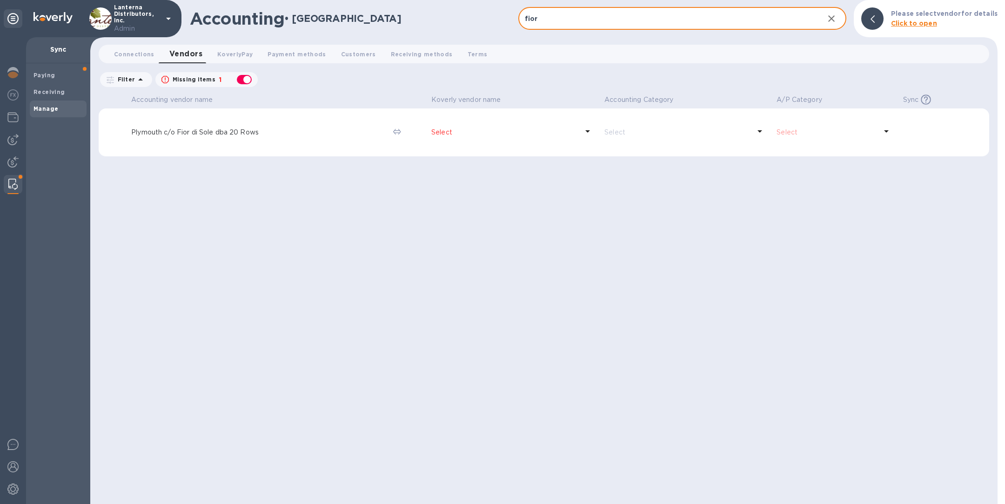
type input "fior di sol"
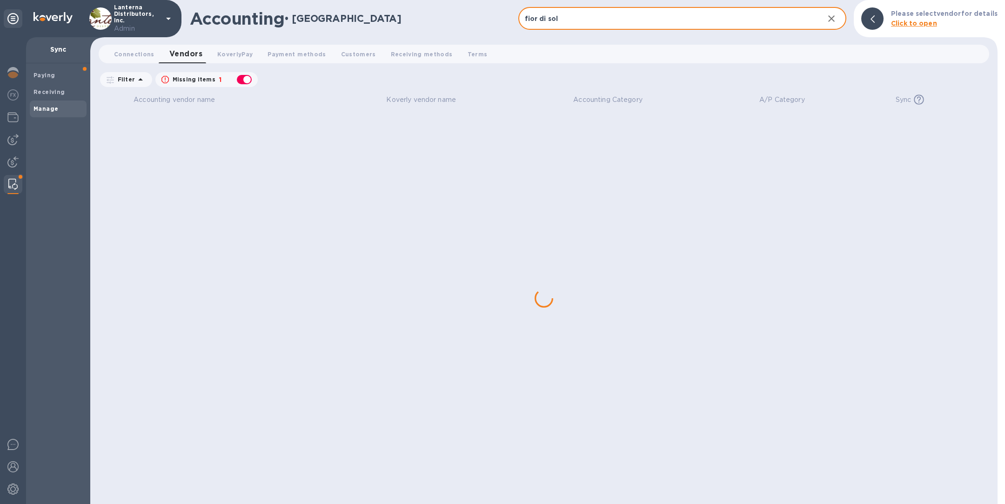
click at [246, 80] on div "button" at bounding box center [244, 79] width 19 height 13
checkbox input "false"
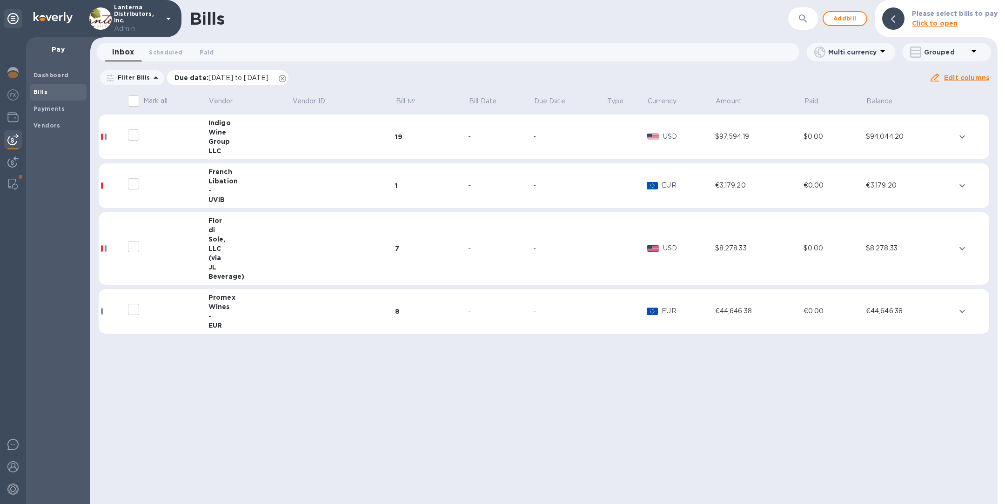
click at [286, 76] on icon at bounding box center [282, 78] width 7 height 7
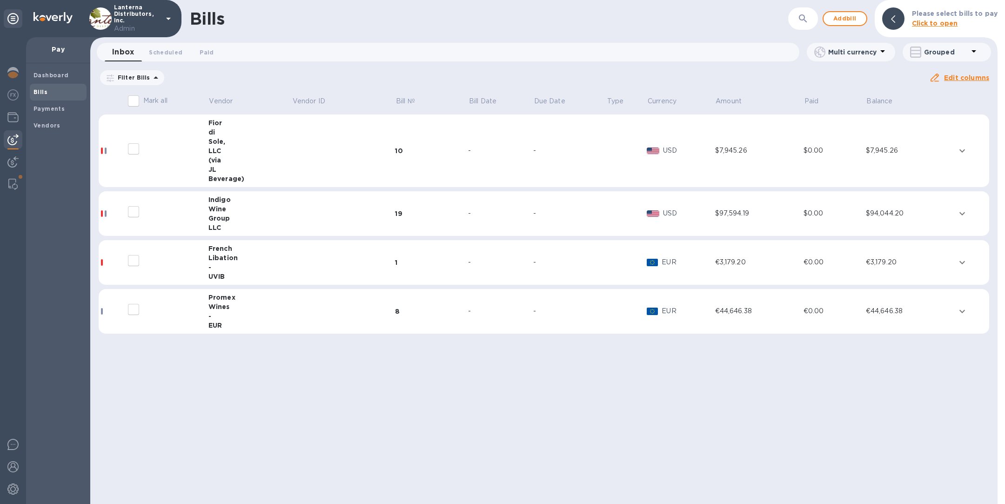
click at [290, 163] on div "(via" at bounding box center [249, 159] width 83 height 9
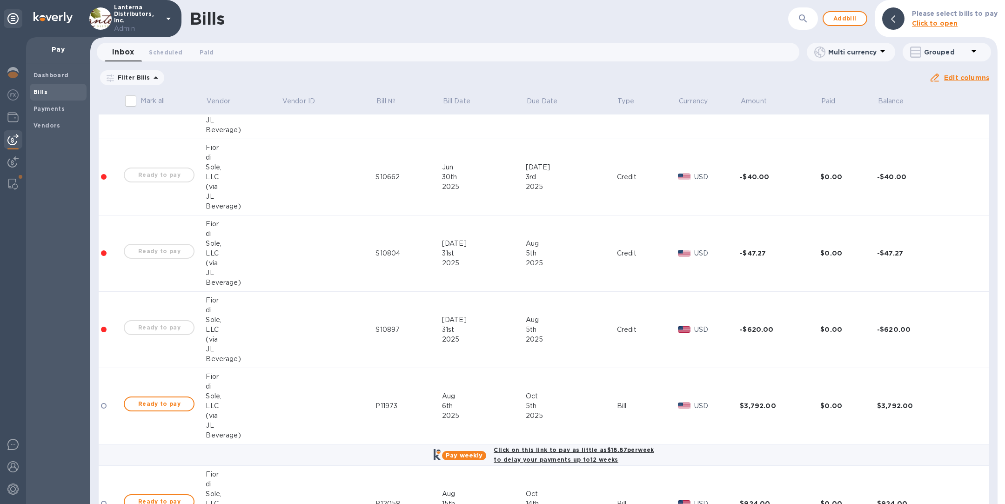
scroll to position [232, 0]
click at [38, 127] on b "Vendors" at bounding box center [47, 125] width 27 height 7
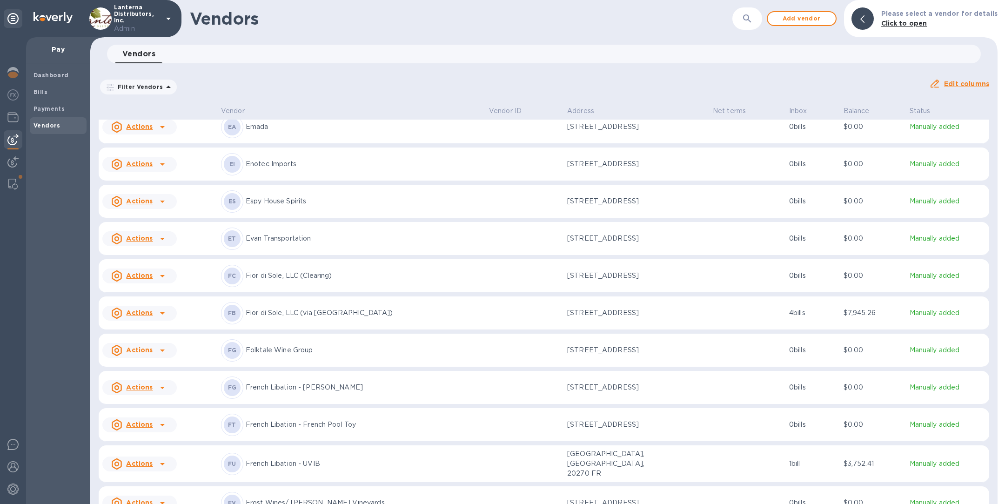
scroll to position [1763, 0]
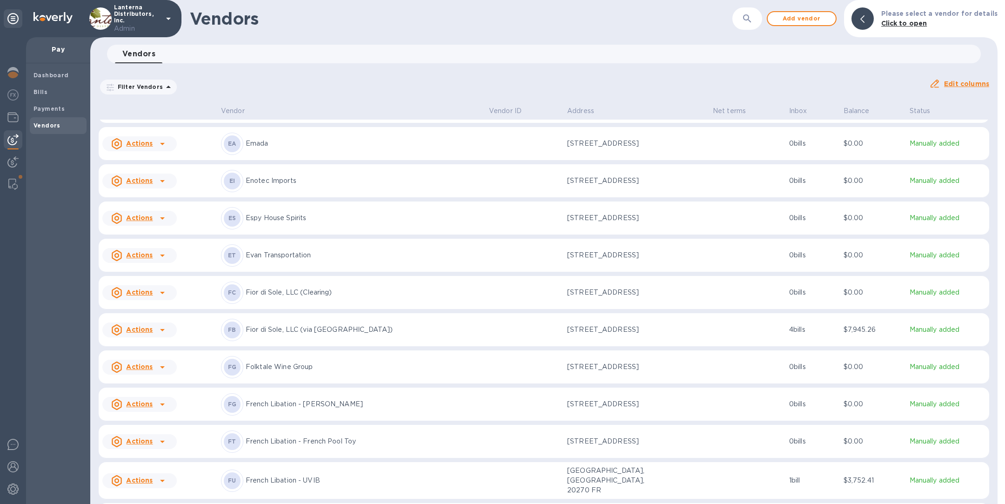
click at [354, 328] on p "Fior di Sole, LLC (via [GEOGRAPHIC_DATA])" at bounding box center [364, 330] width 236 height 10
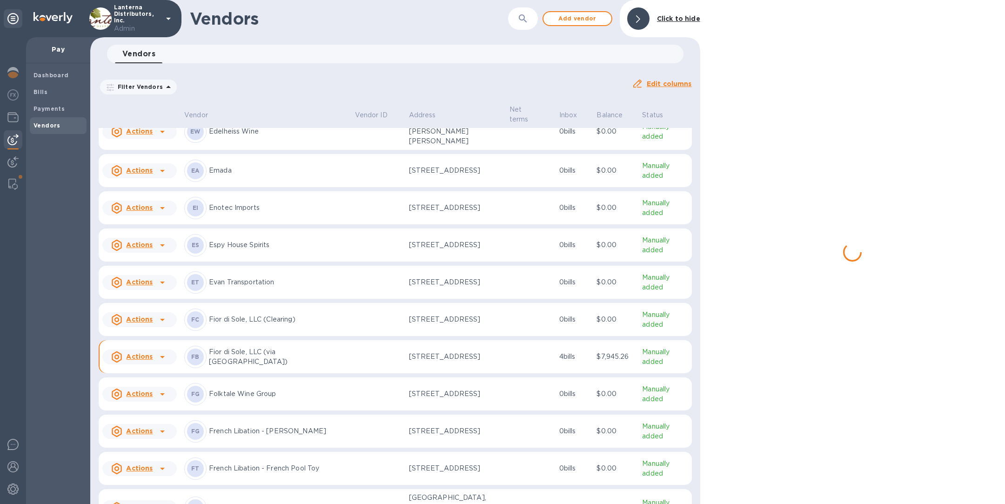
scroll to position [1791, 0]
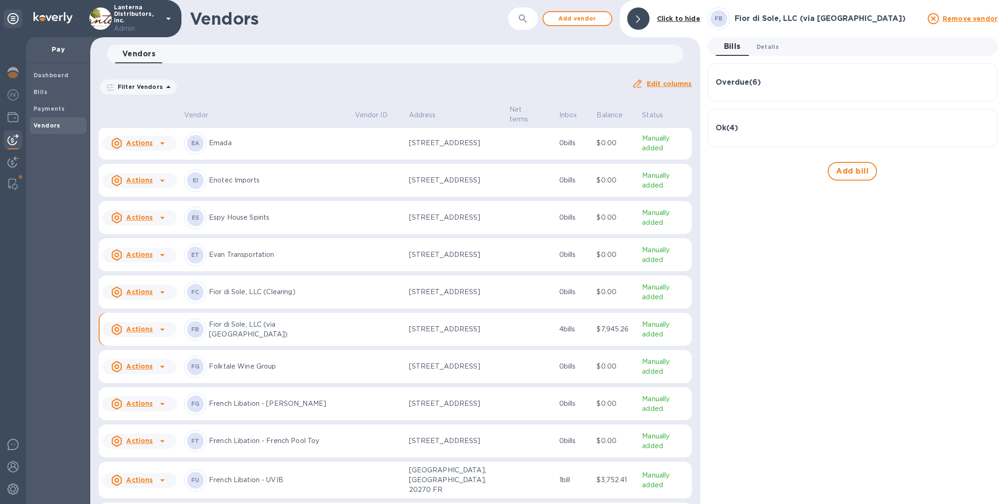
click at [773, 46] on span "Details 0" at bounding box center [768, 47] width 22 height 10
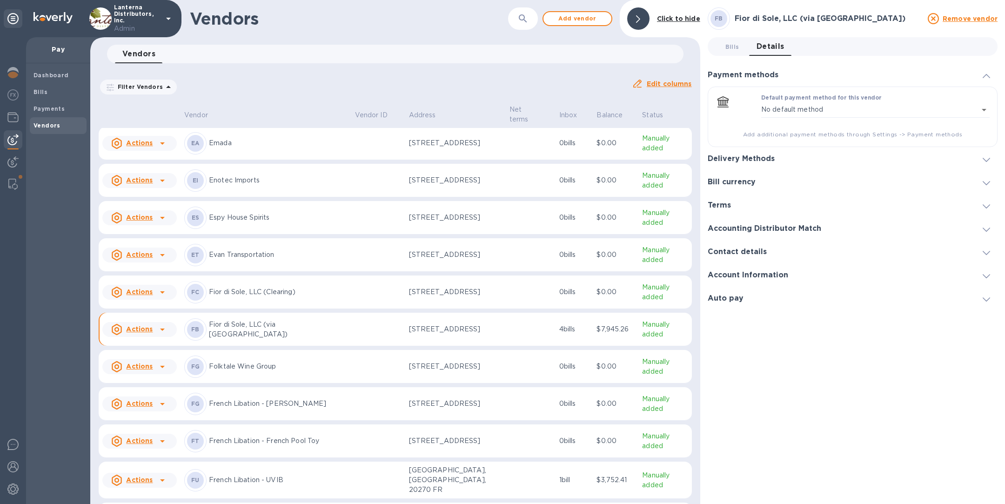
click at [758, 253] on h3 "Contact details" at bounding box center [737, 252] width 59 height 9
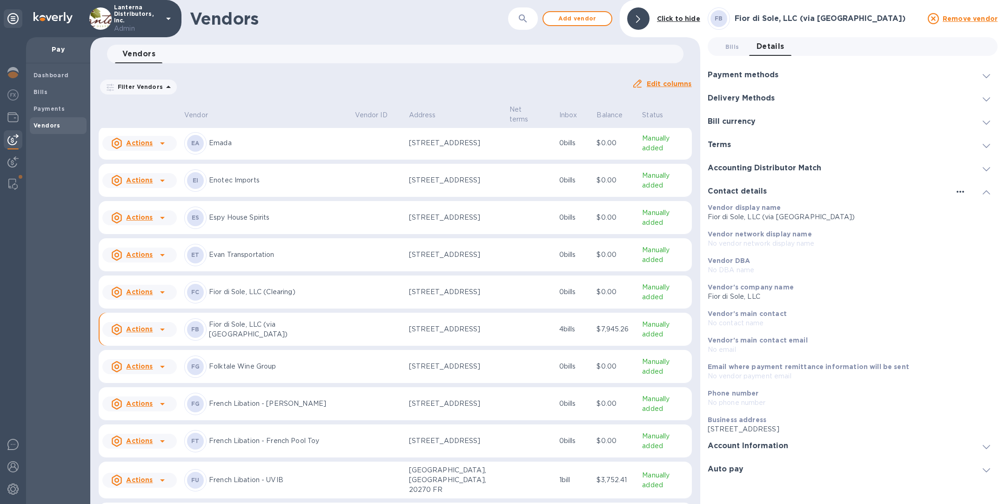
click at [962, 191] on icon "button" at bounding box center [960, 191] width 11 height 11
drag, startPoint x: 873, startPoint y: 18, endPoint x: 712, endPoint y: 14, distance: 160.1
click at [712, 14] on div at bounding box center [502, 252] width 1005 height 504
drag, startPoint x: 735, startPoint y: 18, endPoint x: 866, endPoint y: 19, distance: 130.8
click at [866, 19] on h3 "Fior di Sole, LLC (via JL Beverage)" at bounding box center [829, 18] width 188 height 9
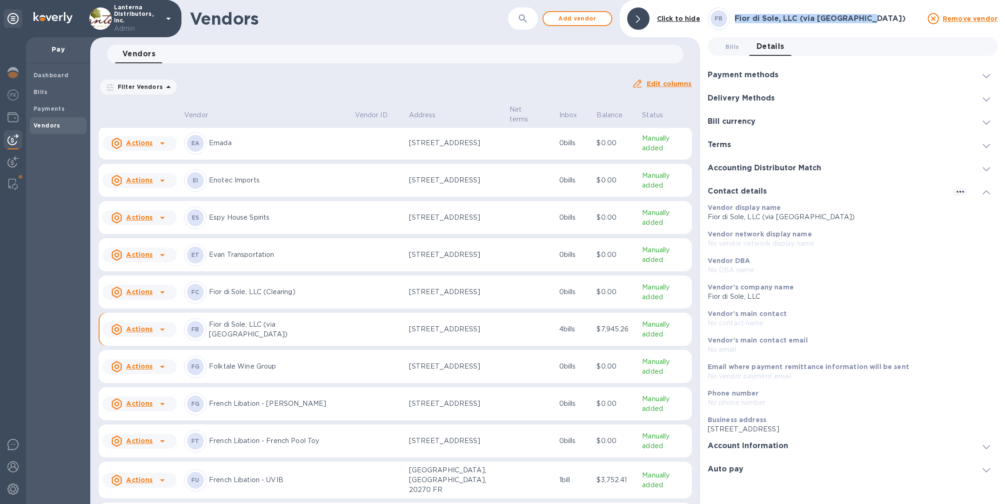
copy h3 "Fior di Sole, LLC (via JL Beverage)"
click at [251, 287] on p "Fior di Sole, LLC (Clearing)" at bounding box center [278, 292] width 139 height 10
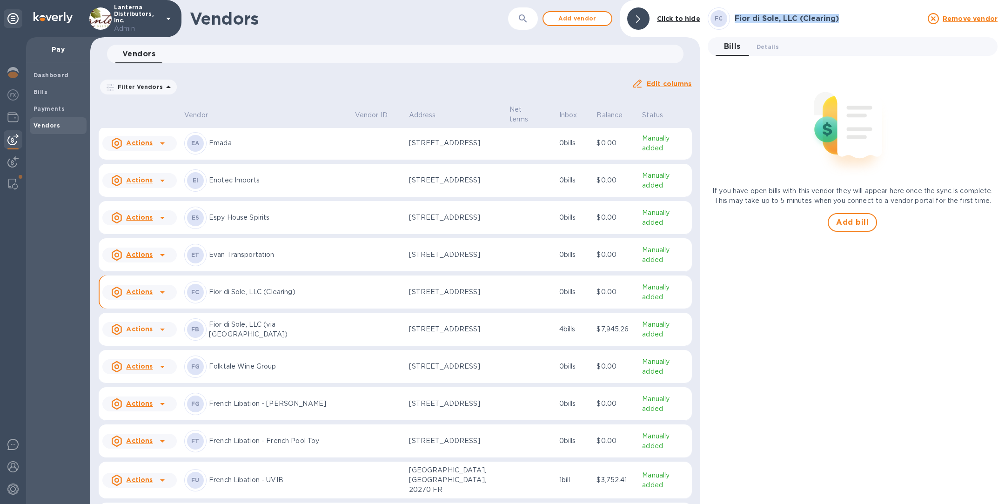
copy h3 "Fior di Sole, LLC (Clearing)"
drag, startPoint x: 842, startPoint y: 14, endPoint x: 736, endPoint y: 12, distance: 106.1
click at [736, 13] on div "Fior di Sole, LLC (Clearing)" at bounding box center [828, 19] width 191 height 13
click at [262, 332] on p "Fior di Sole, LLC (via JL Beverage)" at bounding box center [278, 330] width 139 height 20
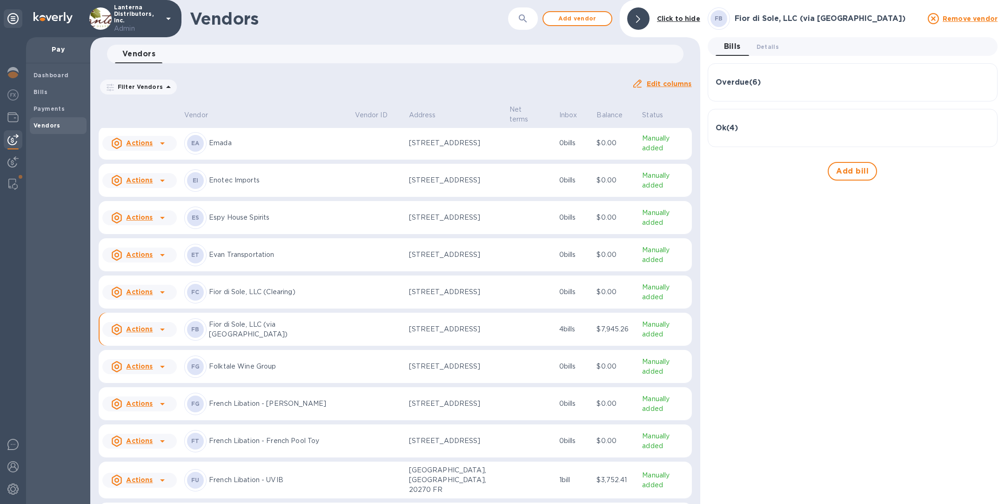
click at [774, 86] on div "Overdue ( 6 )" at bounding box center [853, 82] width 274 height 9
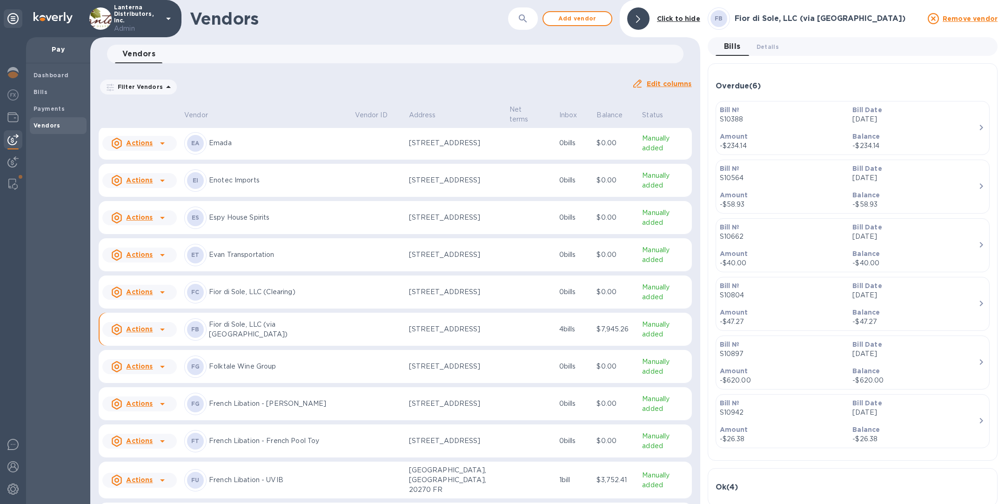
click at [774, 84] on div "Overdue ( 6 )" at bounding box center [853, 86] width 274 height 9
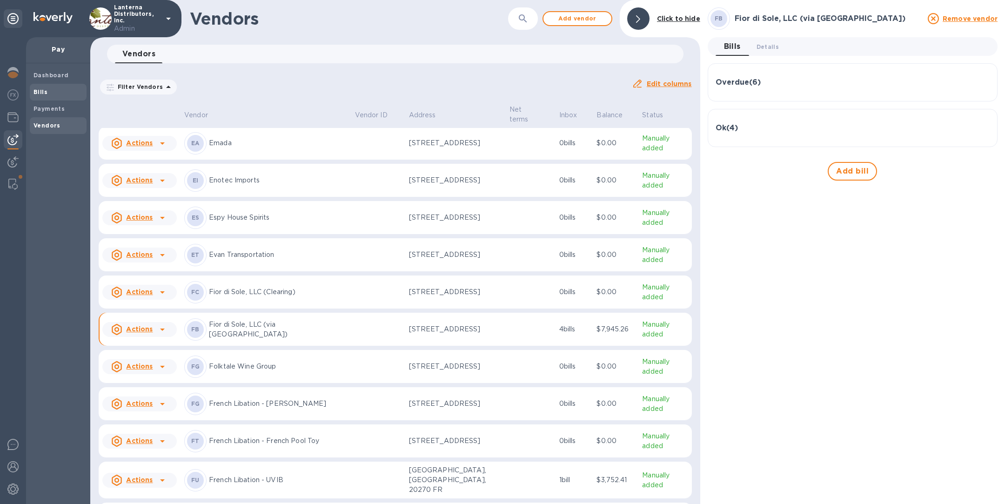
click at [45, 92] on b "Bills" at bounding box center [41, 91] width 14 height 7
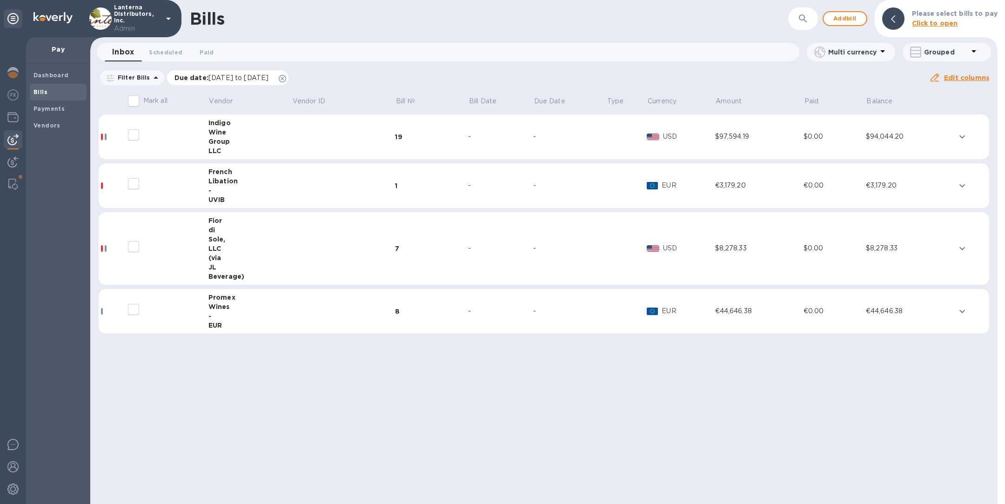
click at [286, 76] on icon at bounding box center [282, 78] width 7 height 7
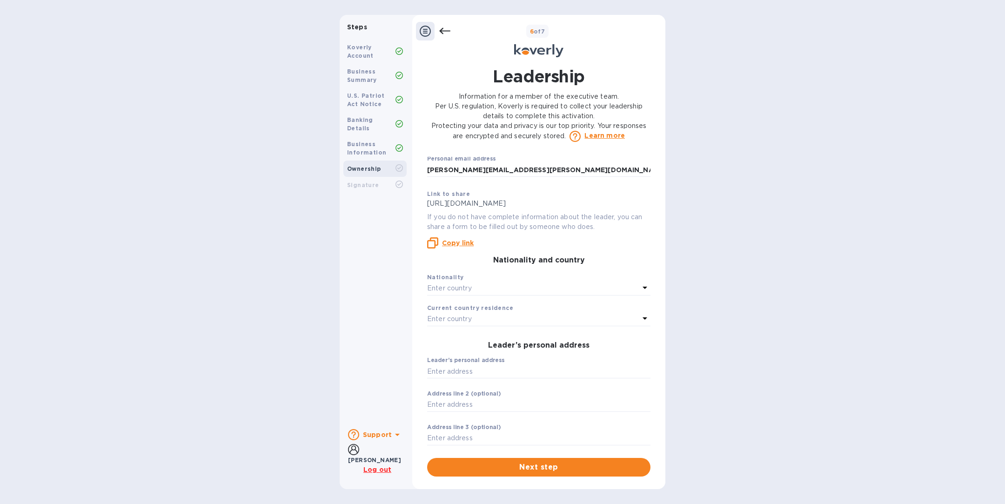
scroll to position [94, 0]
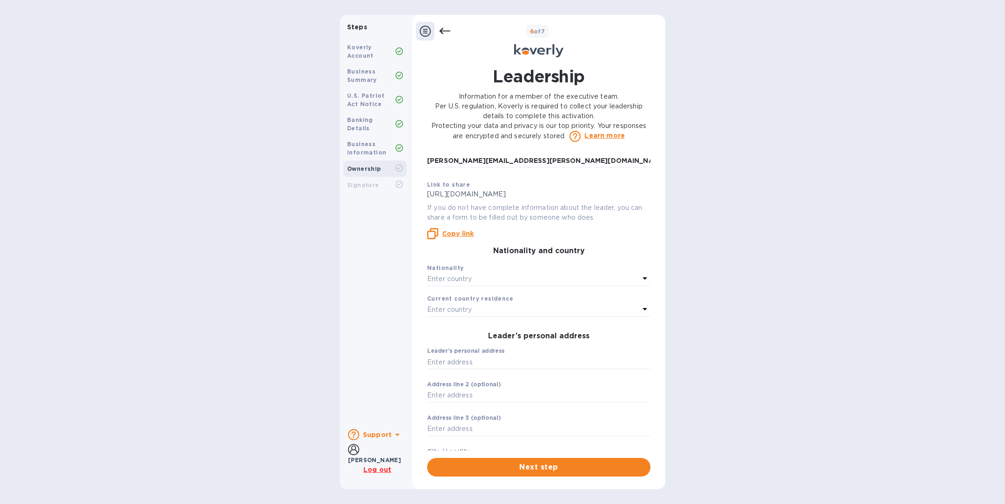
click at [468, 278] on p "Enter country" at bounding box center [449, 279] width 45 height 10
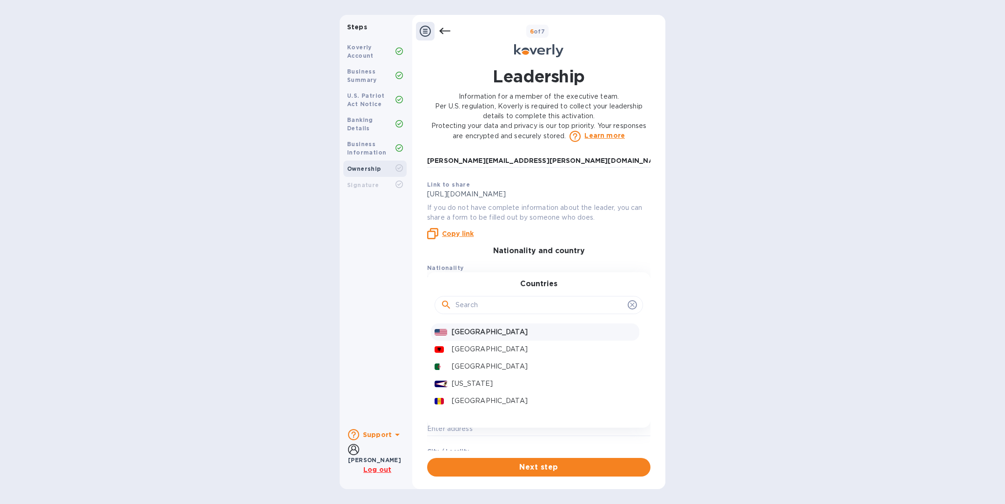
click at [468, 331] on p "[GEOGRAPHIC_DATA]" at bounding box center [544, 332] width 184 height 10
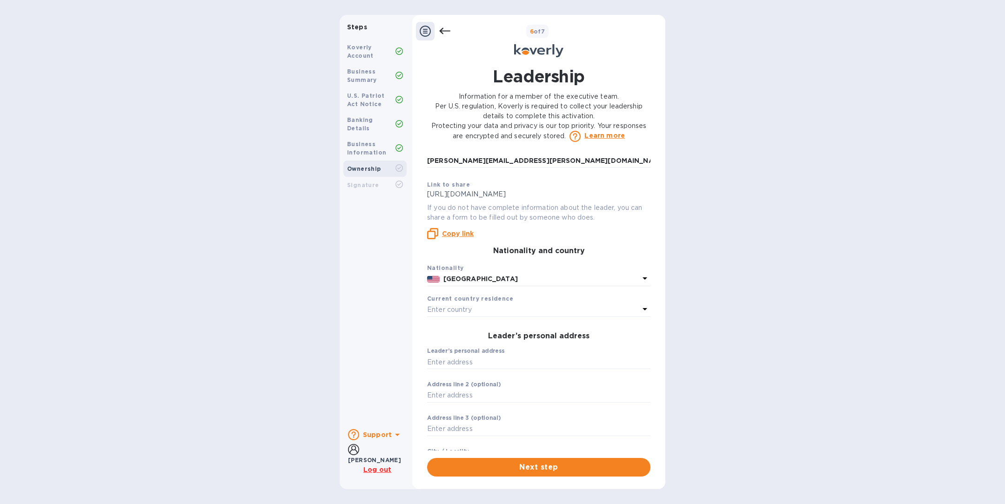
click at [456, 308] on p "Enter country" at bounding box center [449, 310] width 45 height 10
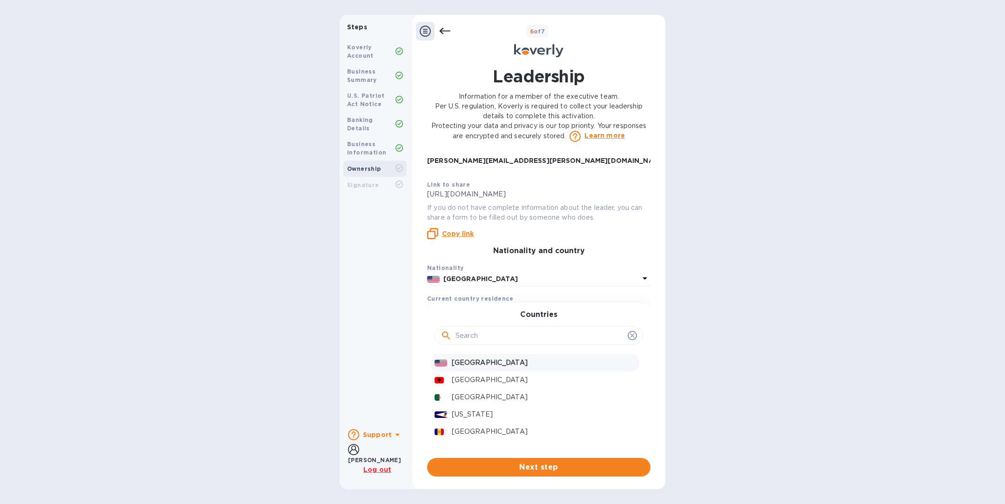
click at [459, 364] on p "[GEOGRAPHIC_DATA]" at bounding box center [544, 363] width 184 height 10
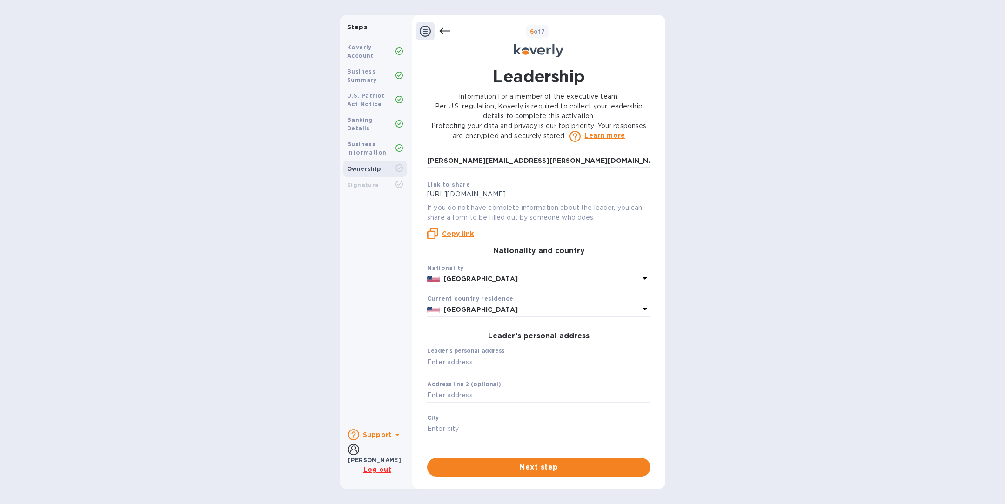
click at [459, 364] on input "text" at bounding box center [538, 362] width 223 height 14
paste input "1569 [GEOGRAPHIC_DATA]"
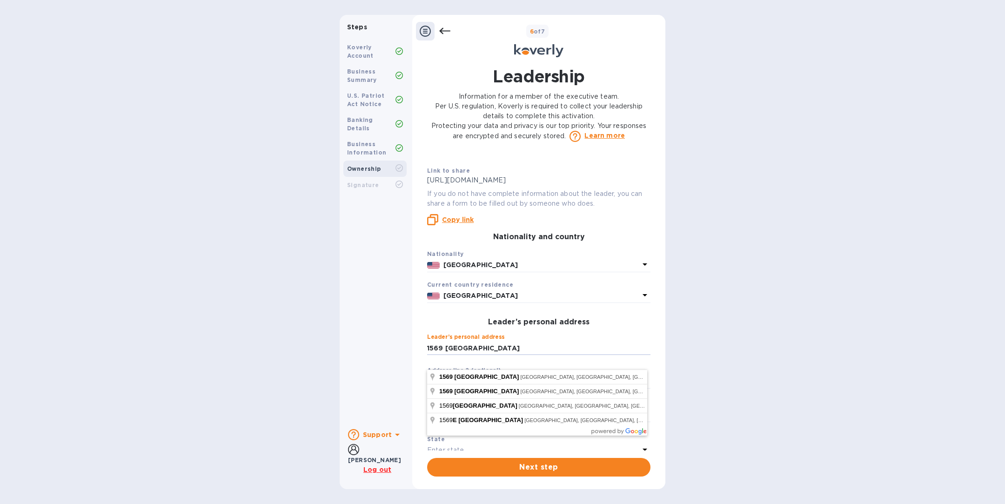
scroll to position [109, 0]
type input "1569 [GEOGRAPHIC_DATA]"
type input "[GEOGRAPHIC_DATA]"
type input "84105"
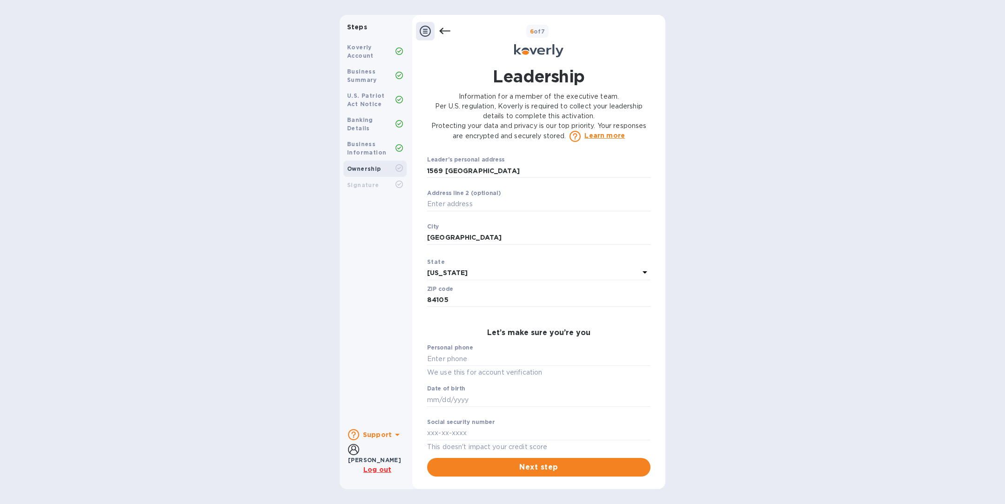
scroll to position [294, 0]
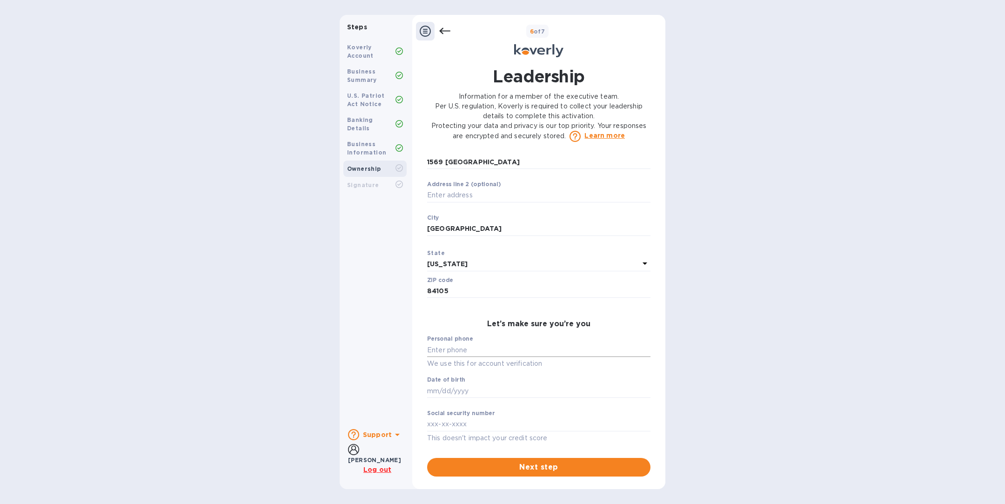
click at [450, 348] on input "text" at bounding box center [538, 350] width 223 height 14
type input "***69"
click at [463, 393] on input "text" at bounding box center [538, 391] width 223 height 14
type input "***70"
click at [463, 429] on input "text" at bounding box center [538, 424] width 223 height 14
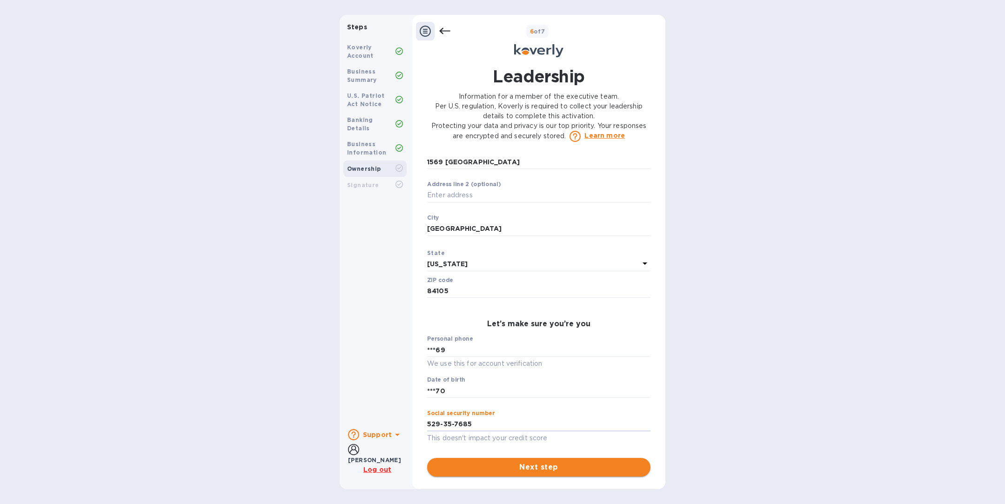
type input "***85"
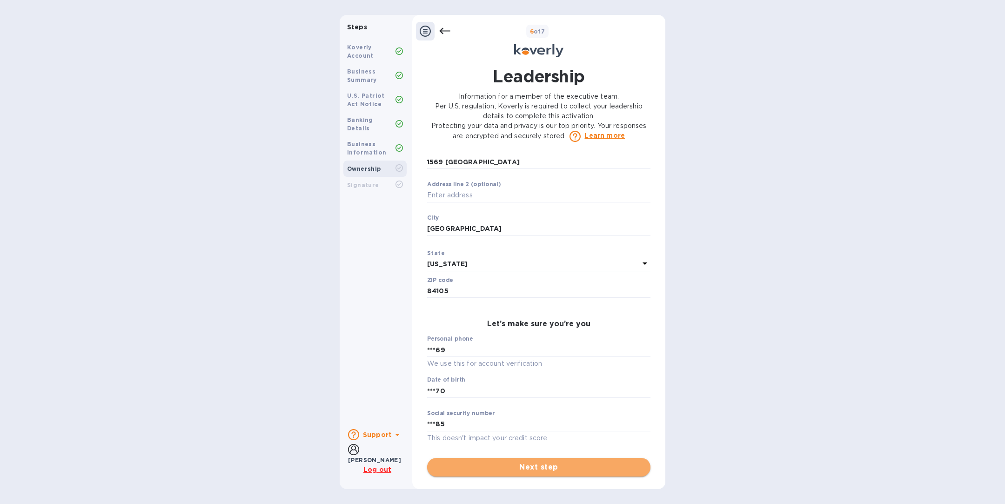
click at [554, 473] on button "Next step" at bounding box center [538, 467] width 223 height 19
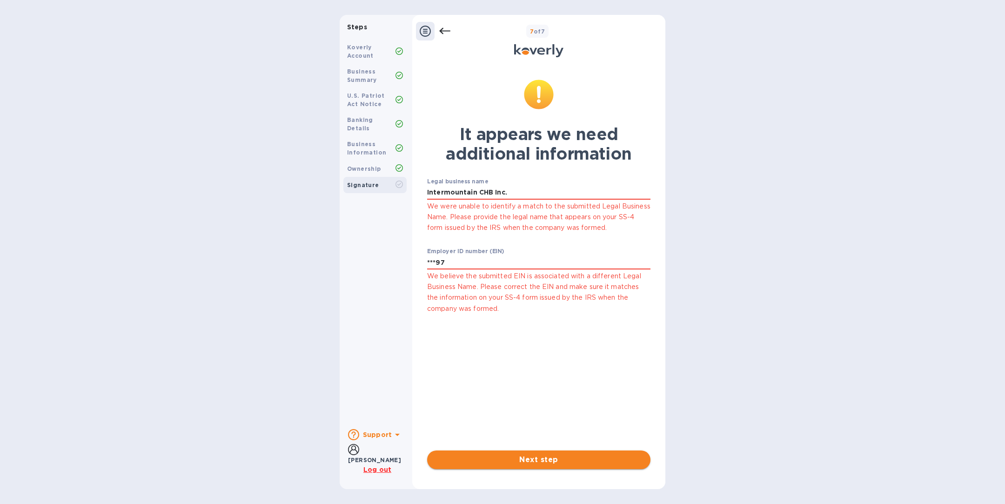
click at [523, 455] on span "Next step" at bounding box center [539, 459] width 208 height 11
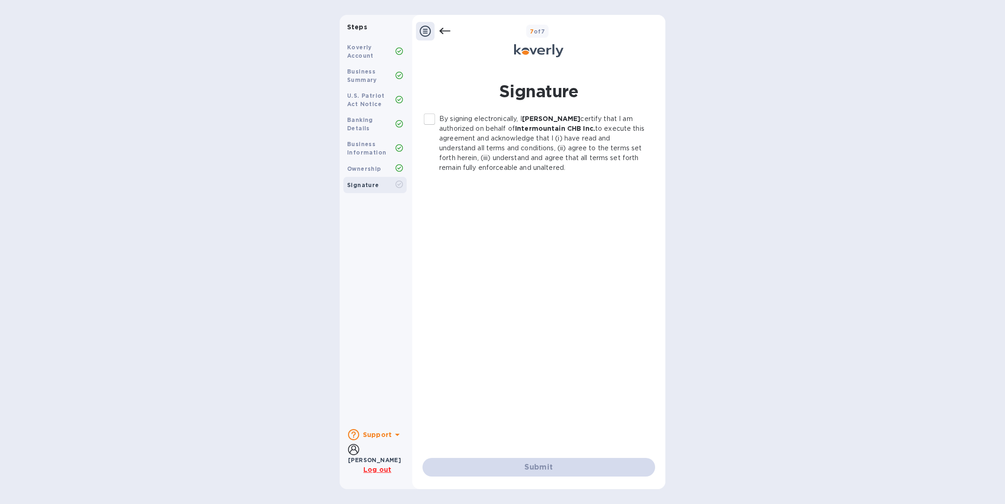
click at [429, 119] on input "By signing electronically, I [PERSON_NAME] certify that I am authorized on beha…" at bounding box center [430, 119] width 20 height 20
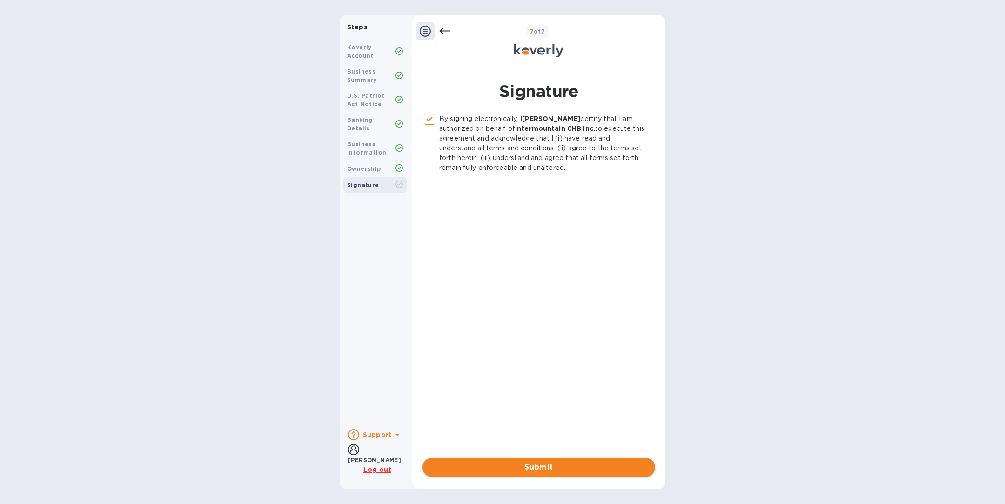
click at [540, 465] on span "Submit" at bounding box center [539, 467] width 218 height 11
checkbox input "false"
